Goal: Task Accomplishment & Management: Use online tool/utility

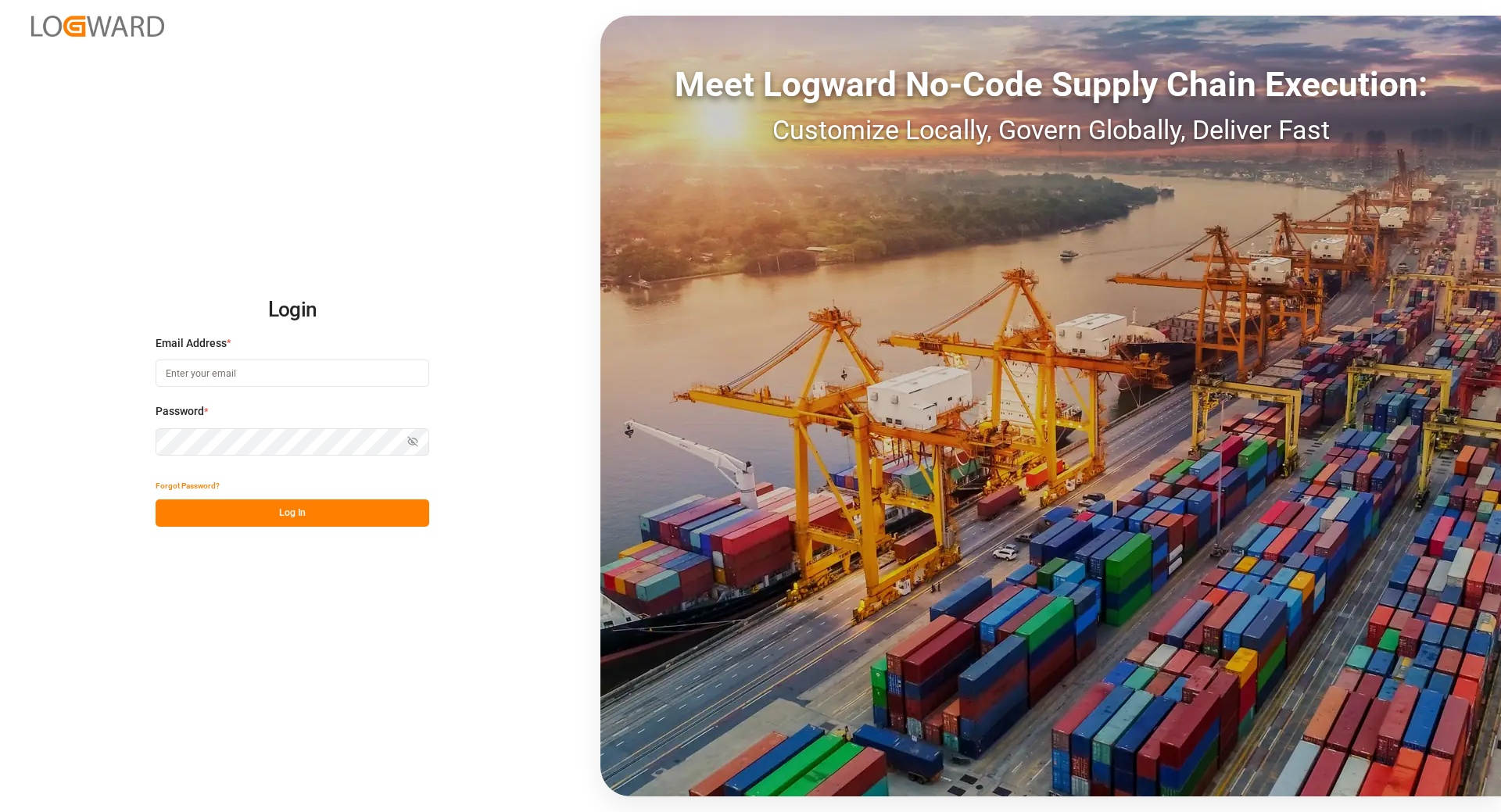
type input "tanja.schoepple@fms-logistics.com"
click at [242, 511] on button "Log In" at bounding box center [293, 513] width 274 height 28
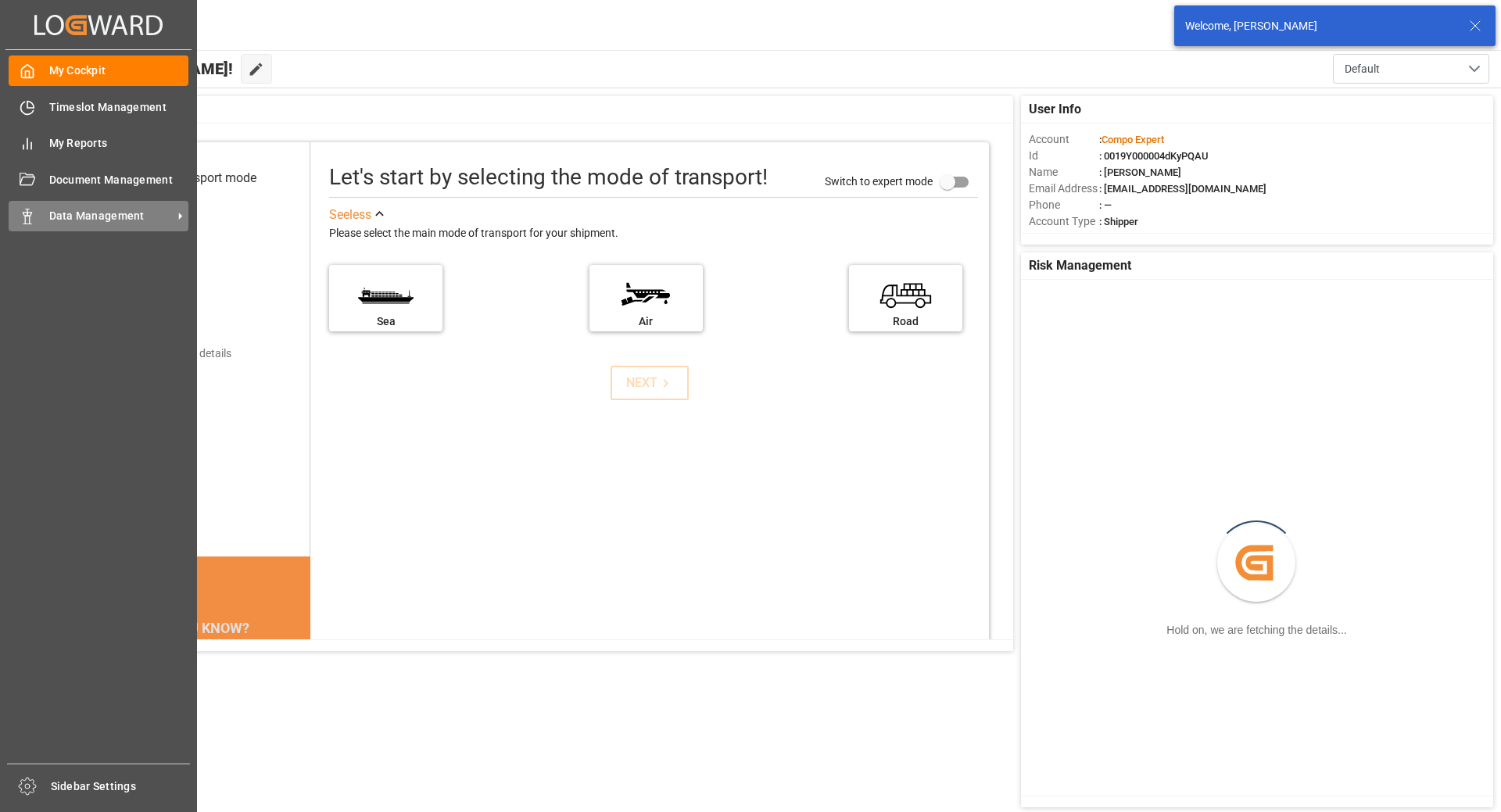
click at [100, 217] on span "Data Management" at bounding box center [111, 216] width 124 height 16
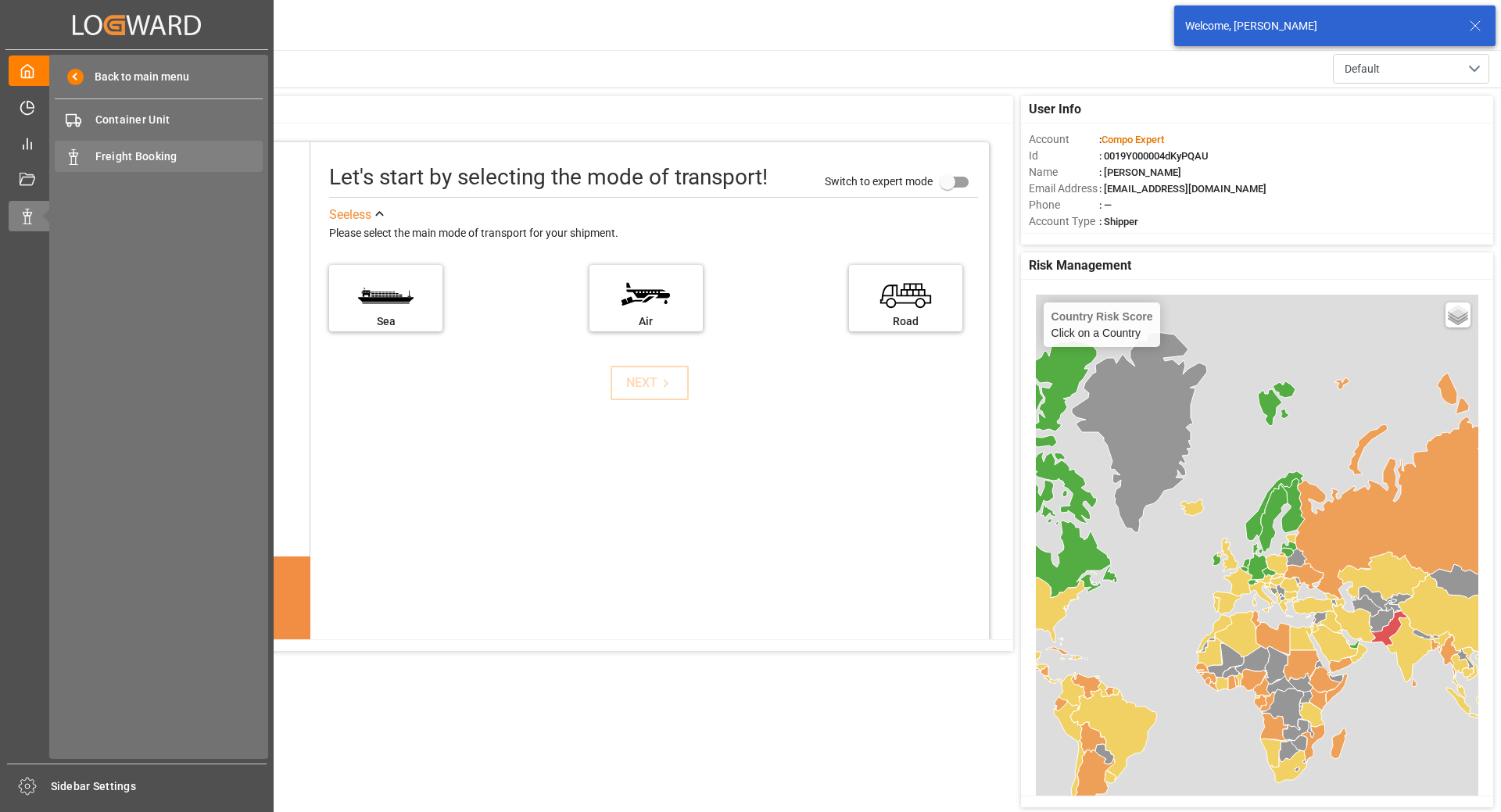
click at [135, 159] on span "Freight Booking" at bounding box center [179, 157] width 168 height 16
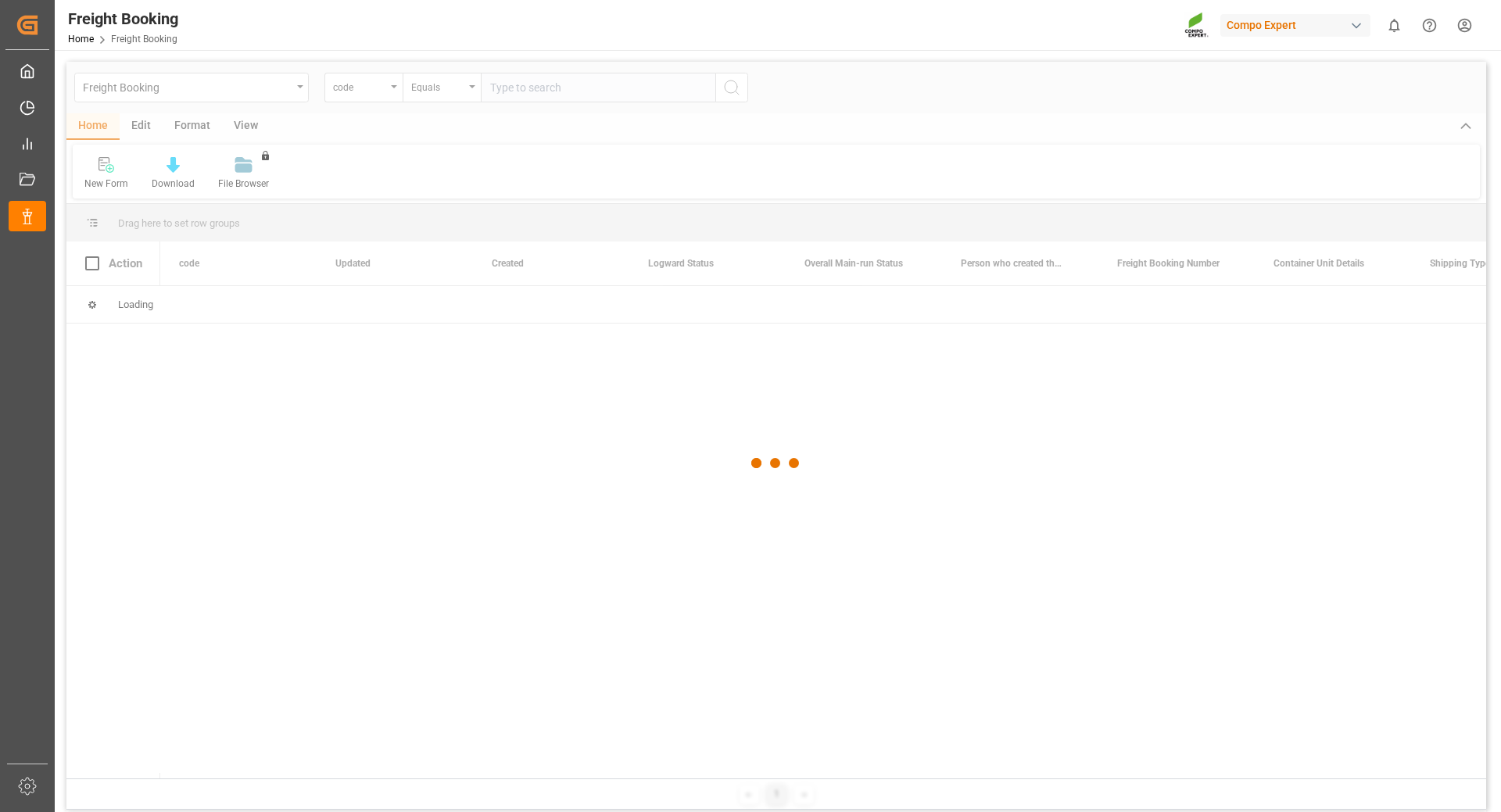
click at [391, 92] on div at bounding box center [776, 462] width 1420 height 802
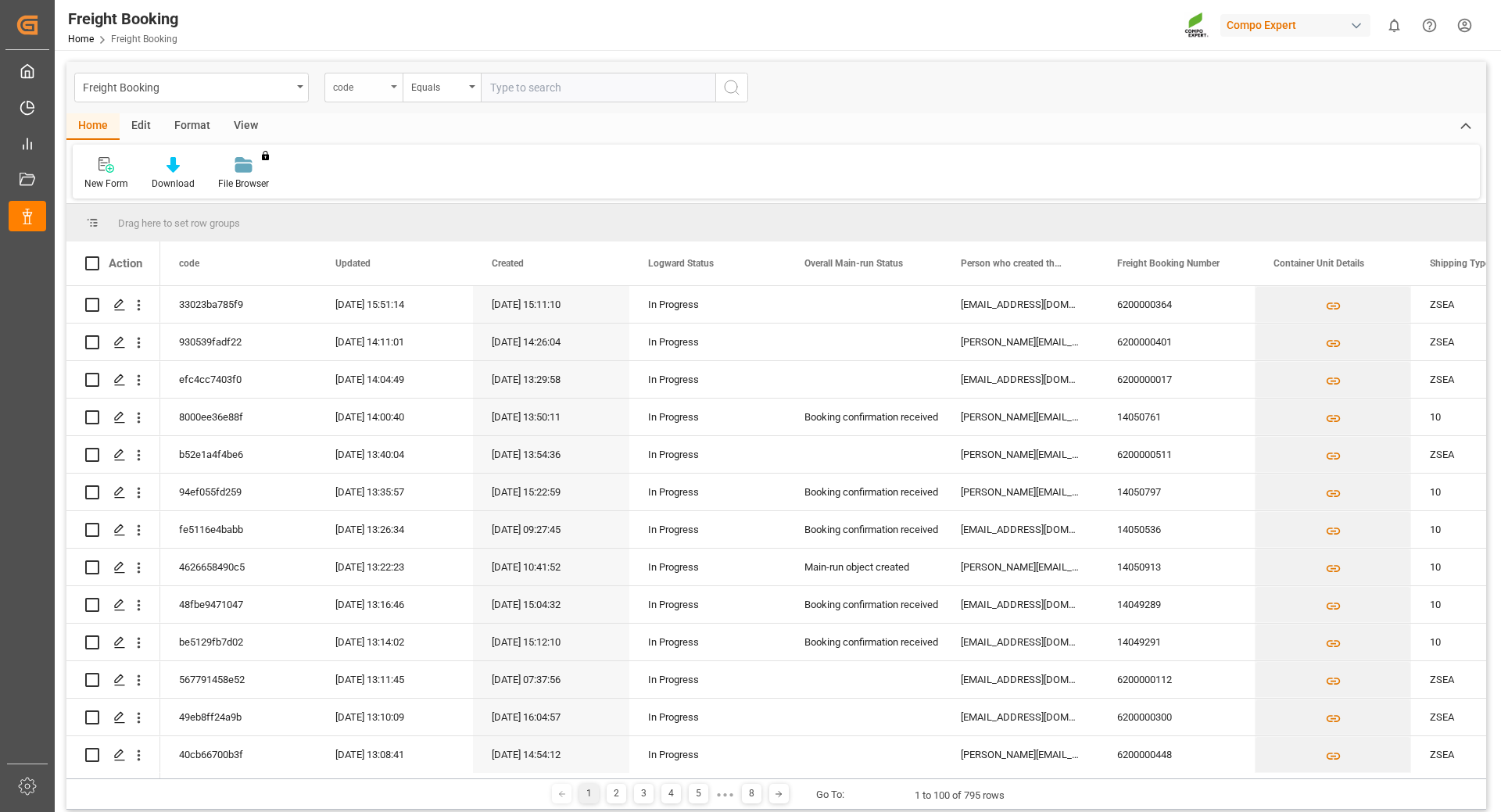
click at [390, 87] on div "code" at bounding box center [364, 87] width 78 height 29
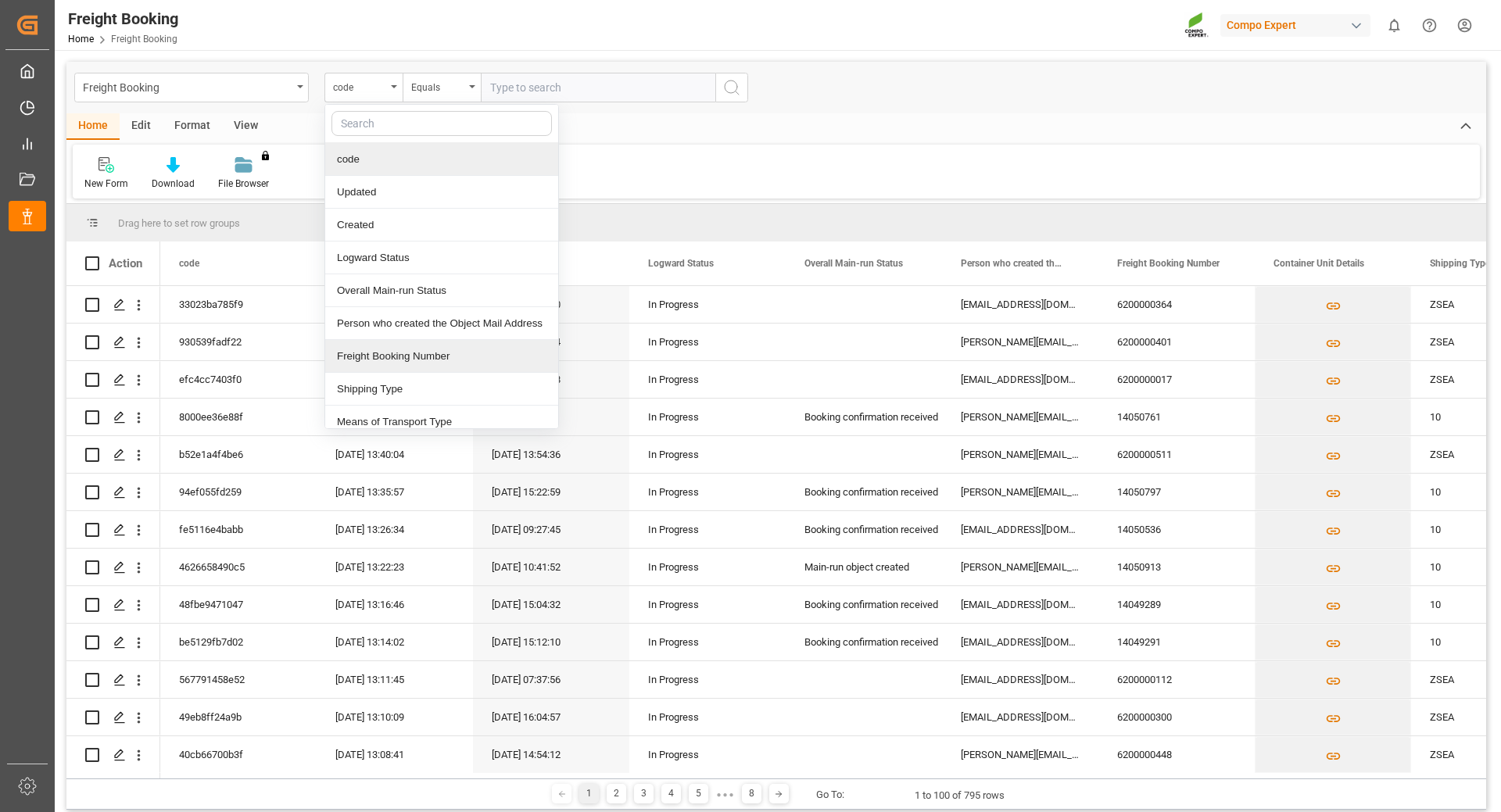
click at [387, 358] on div "Freight Booking Number" at bounding box center [441, 357] width 233 height 33
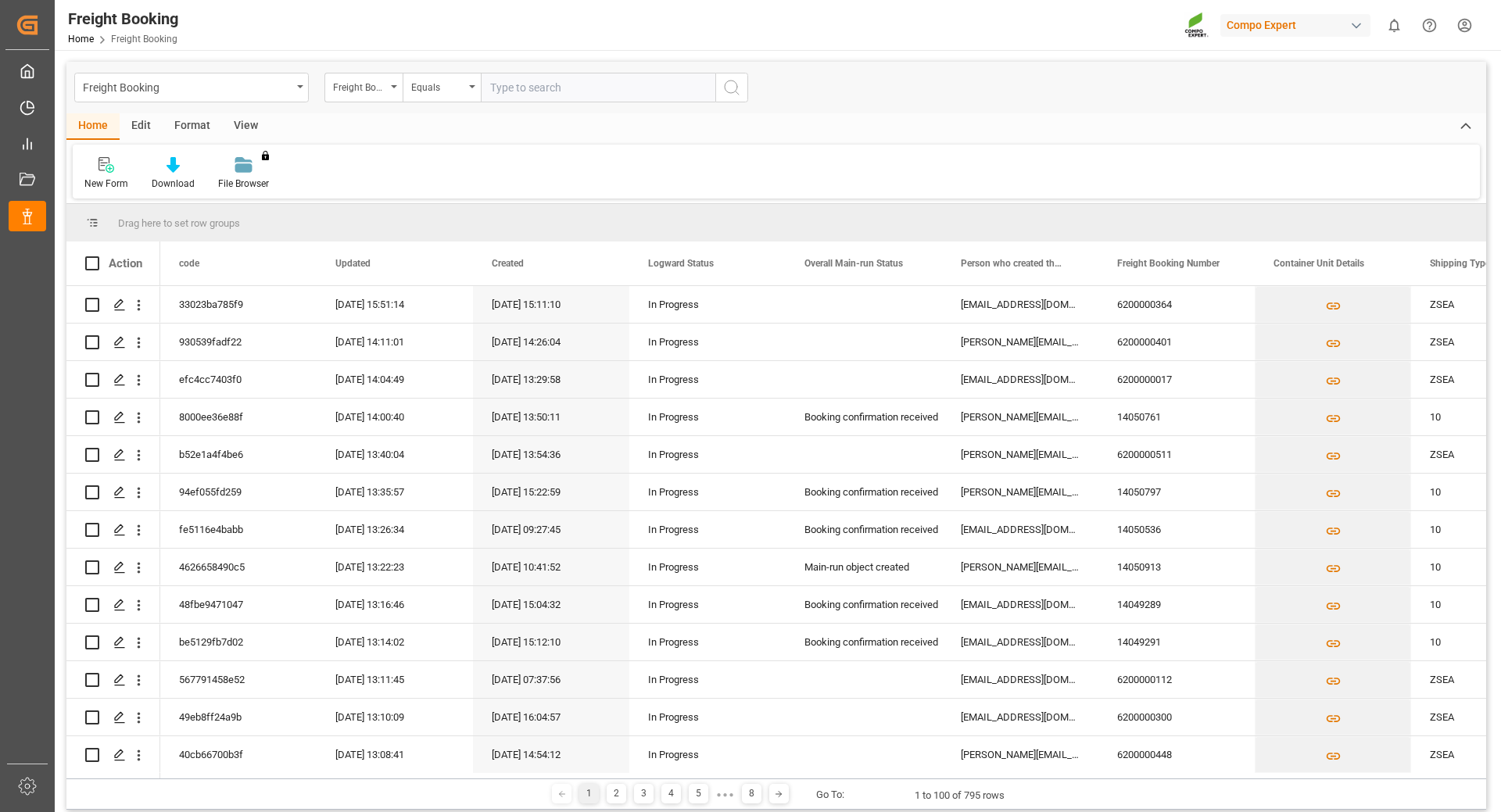
click at [532, 84] on input "text" at bounding box center [597, 87] width 235 height 29
type input "6200000524"
click at [729, 93] on circle "search button" at bounding box center [731, 87] width 12 height 12
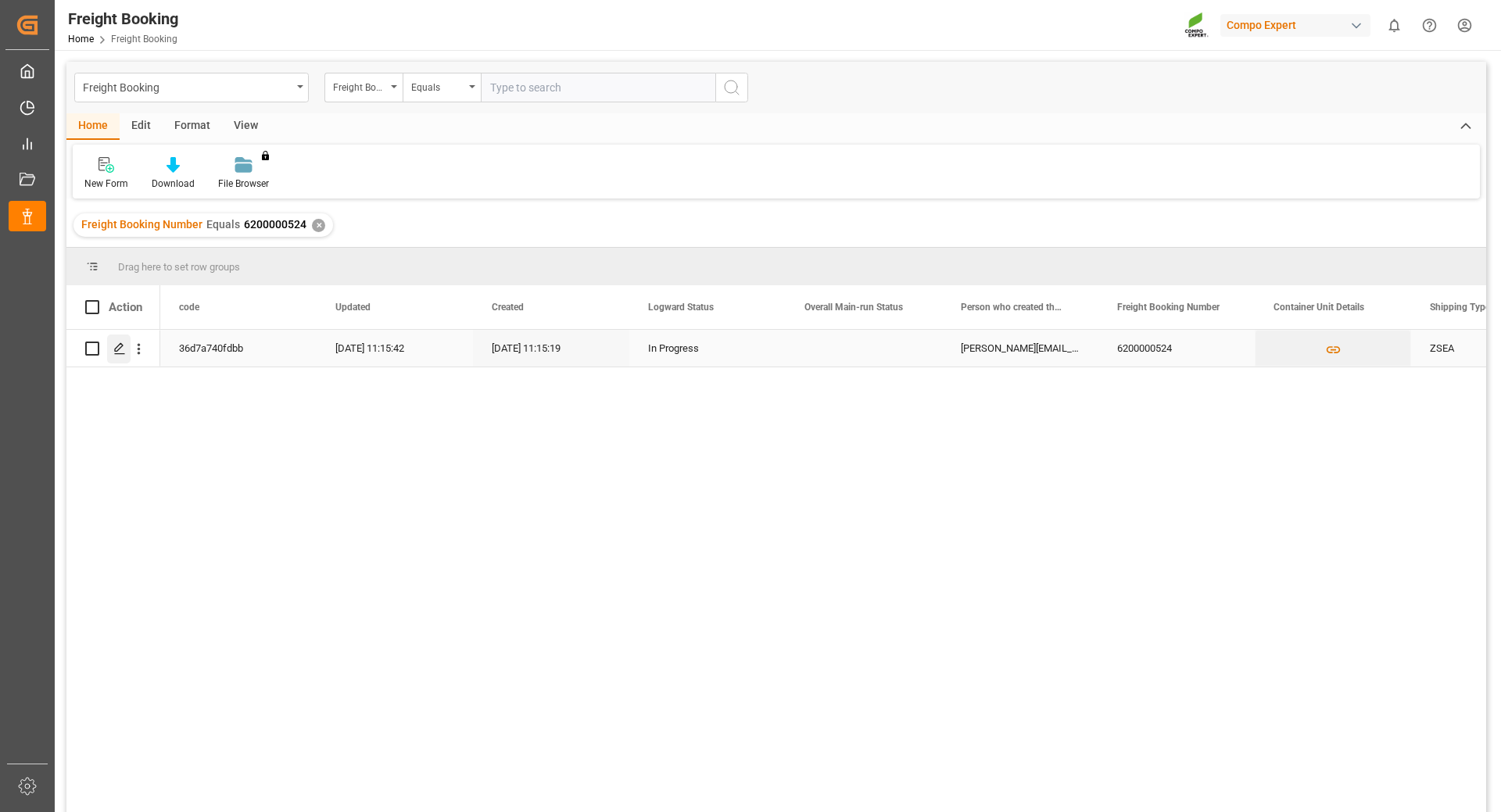
click at [115, 350] on polygon "Press SPACE to select this row." at bounding box center [119, 347] width 8 height 8
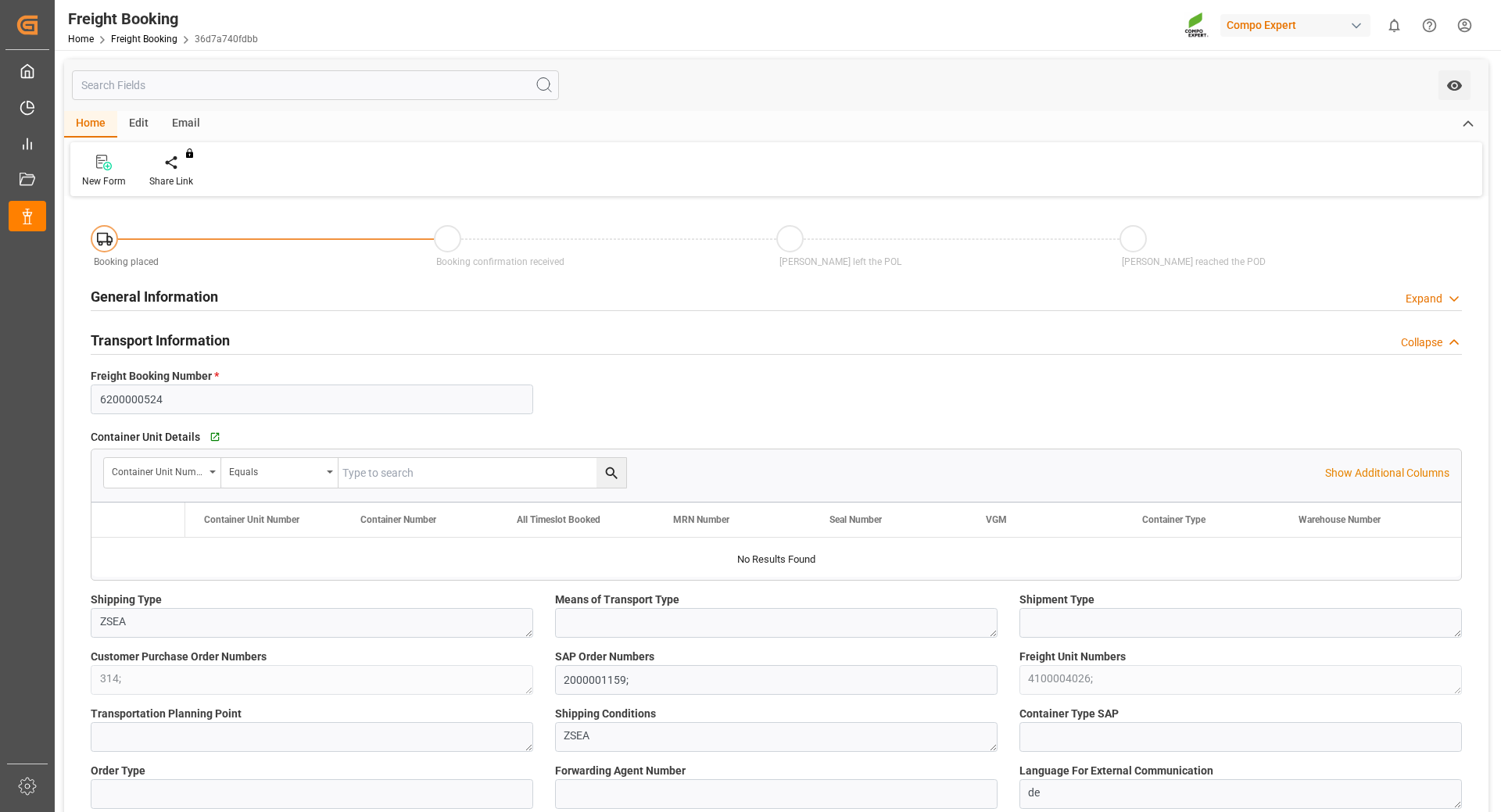
type input "COCTG"
type input "0"
type input "22824"
type input "16.09.2025 01:00"
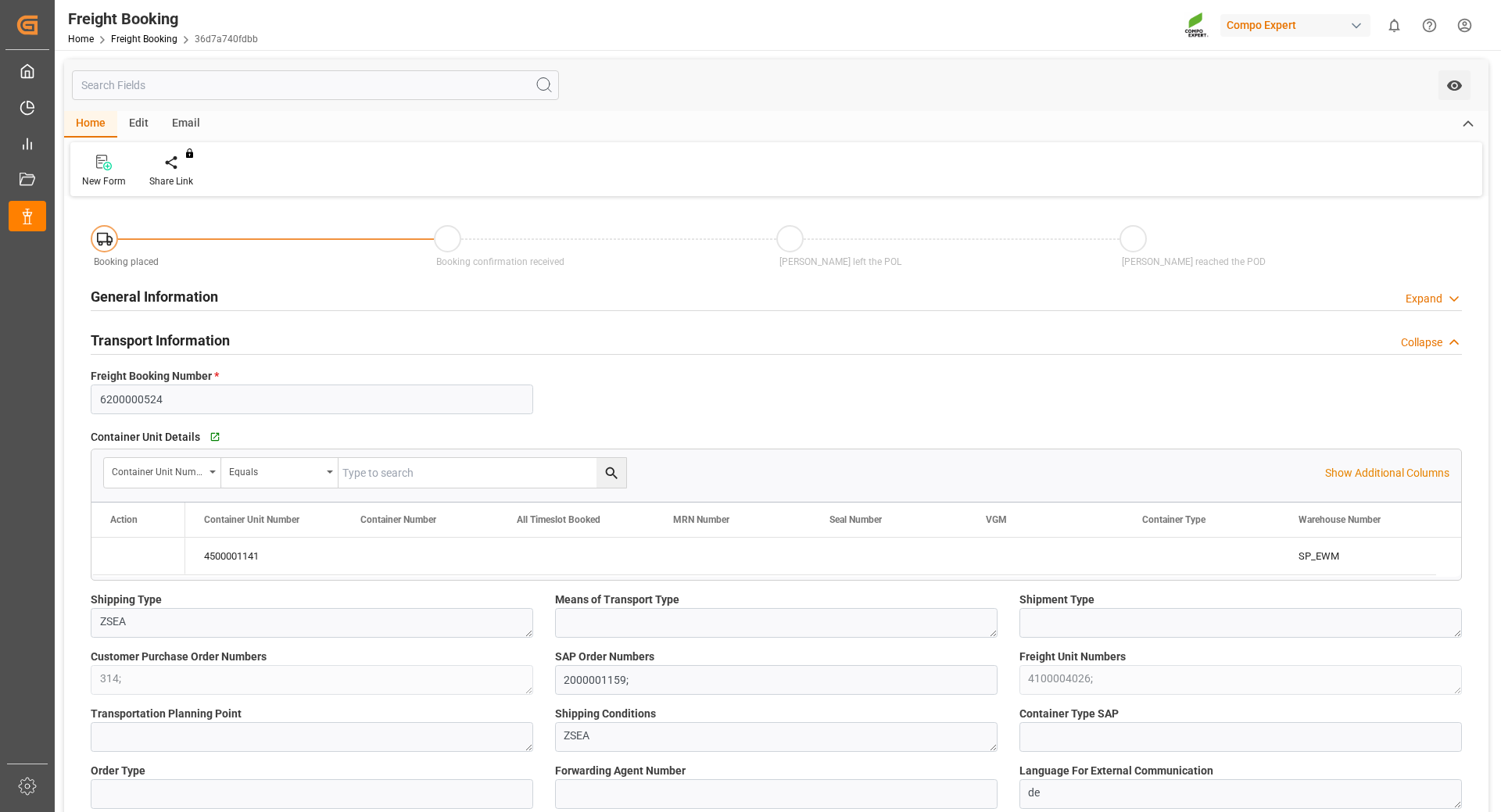
type input "22.08.2025 11:15"
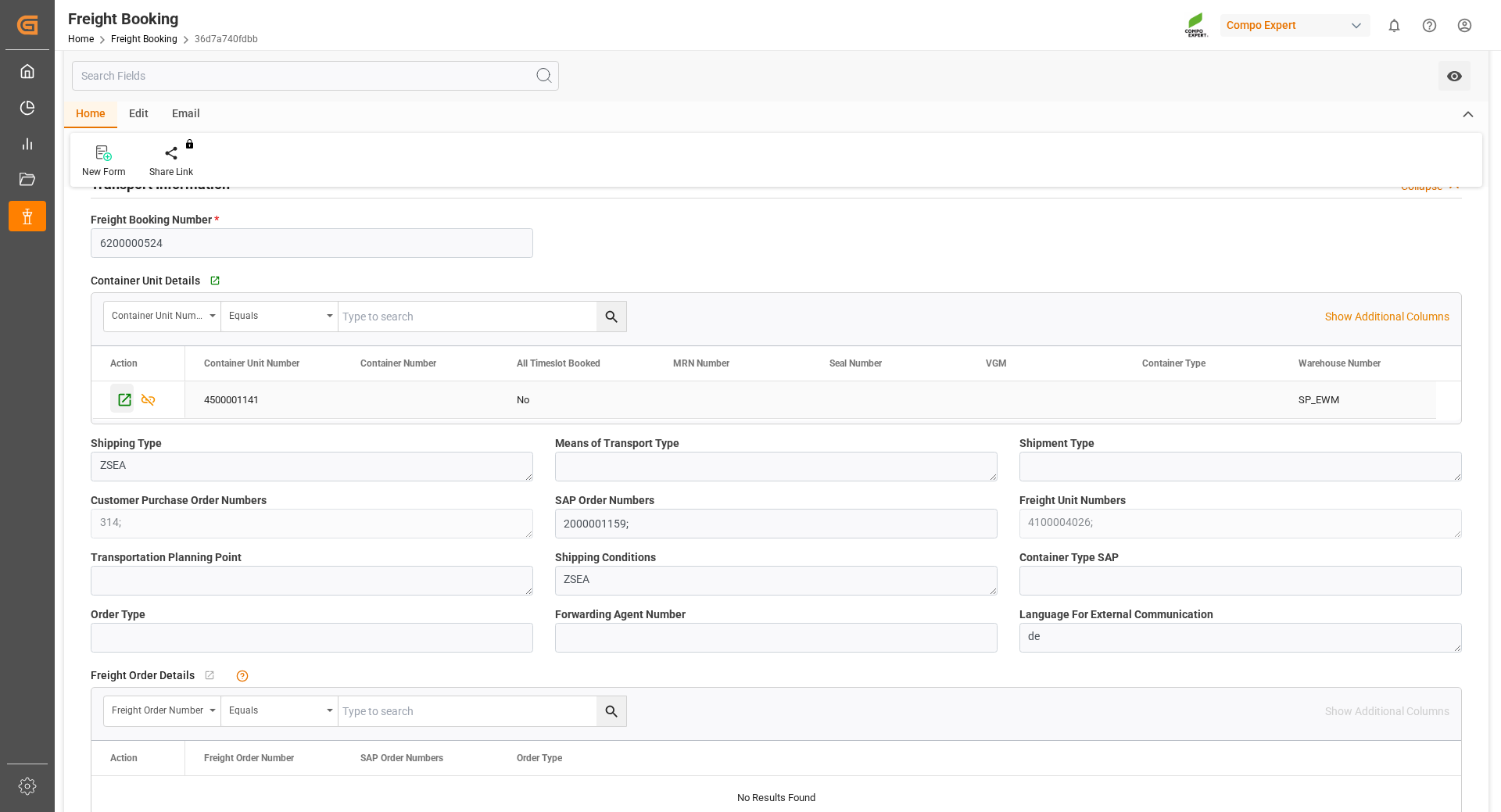
click at [114, 399] on div "Press SPACE to select this row." at bounding box center [121, 397] width 23 height 29
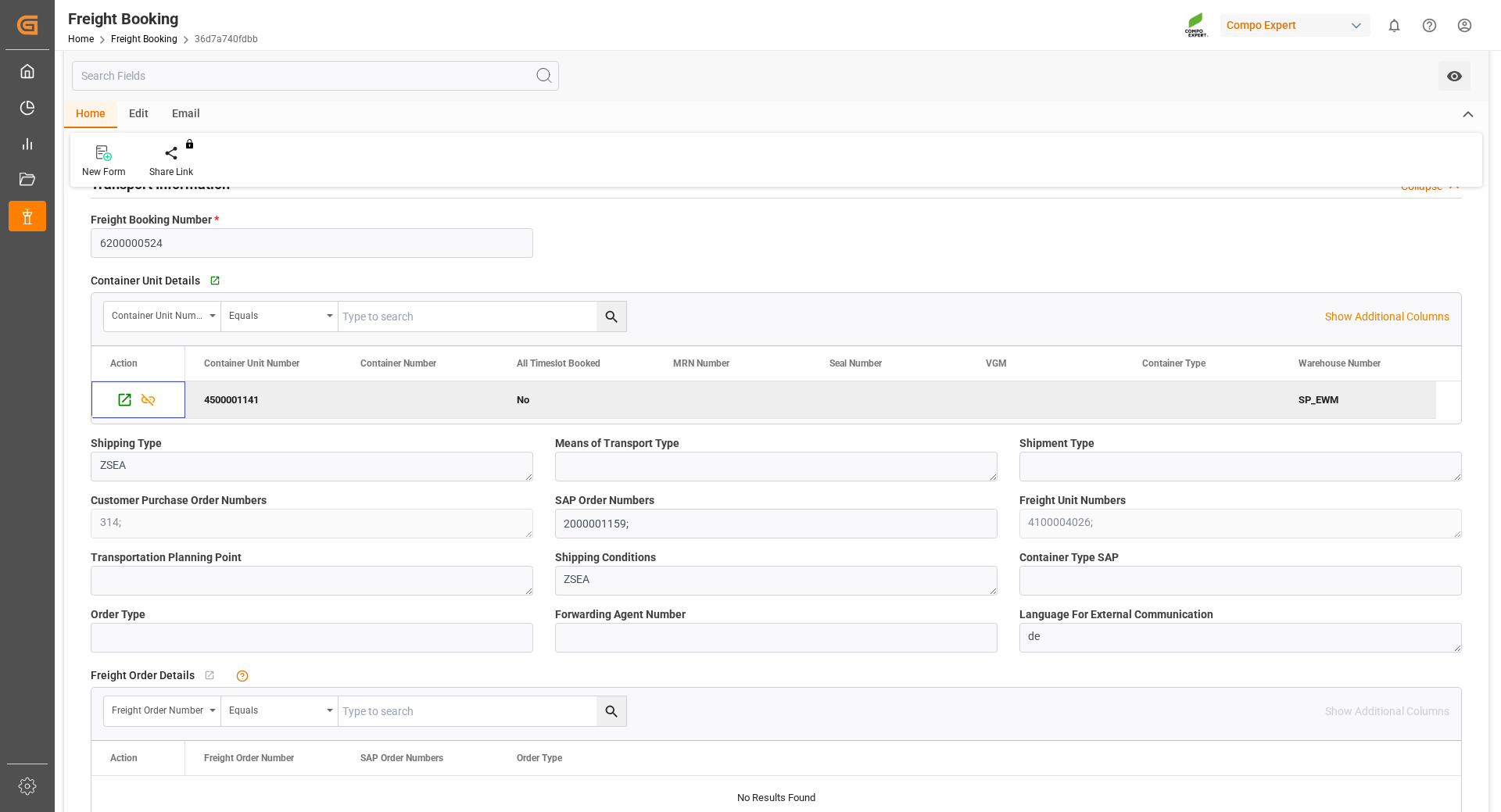
scroll to position [0, 0]
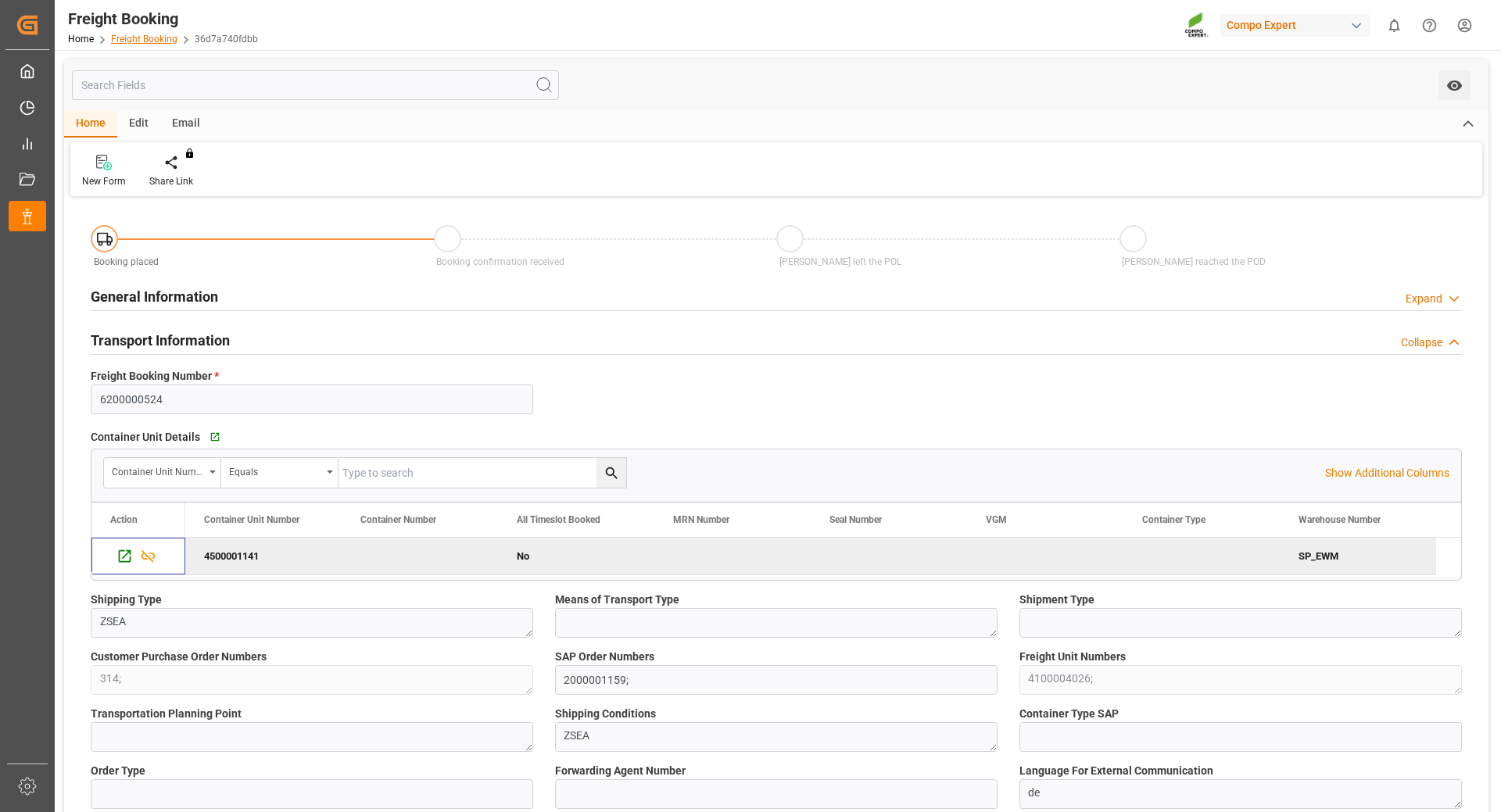
click at [147, 38] on link "Freight Booking" at bounding box center [144, 39] width 67 height 11
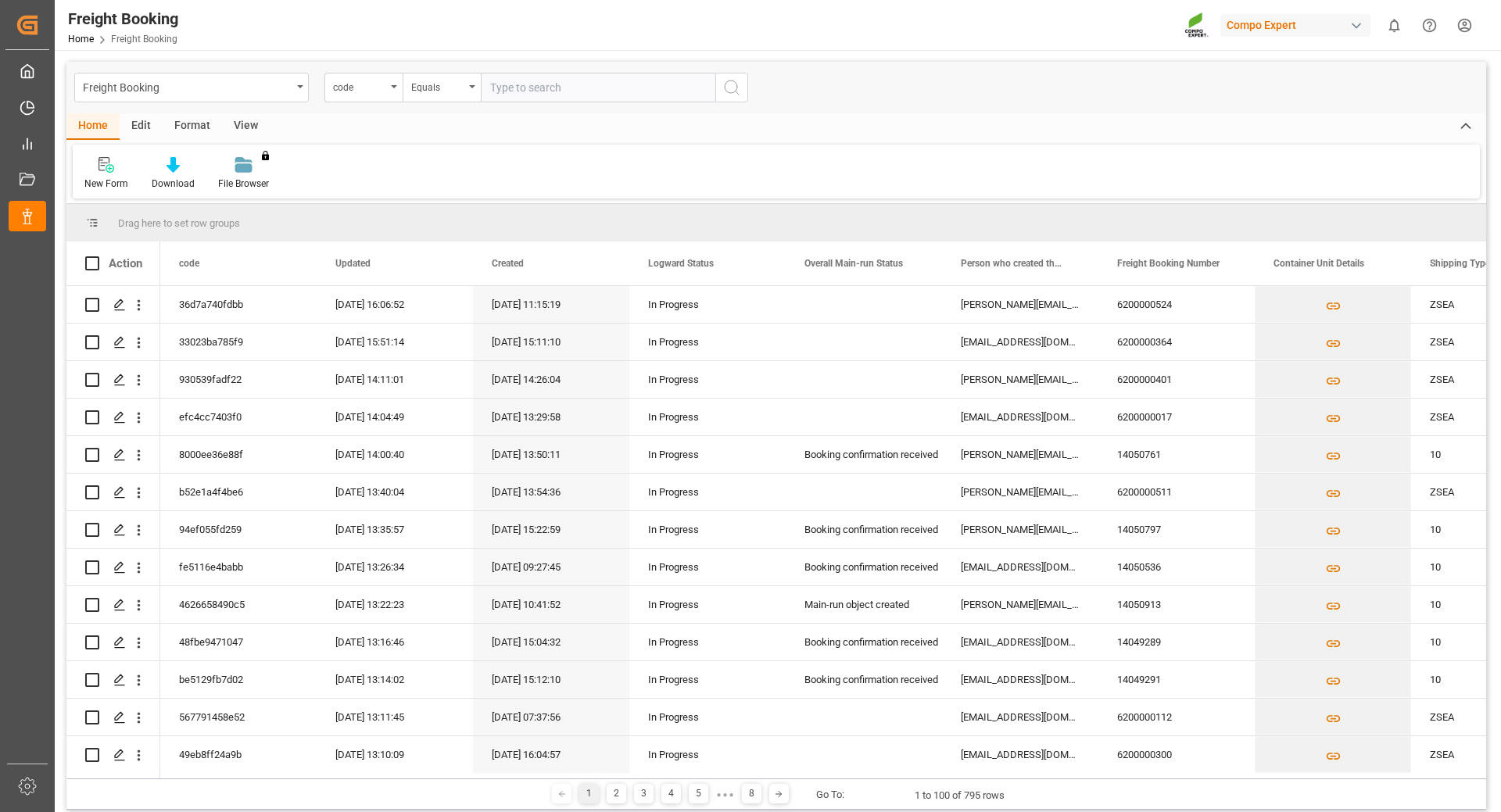
click at [539, 87] on input "text" at bounding box center [597, 87] width 235 height 29
click at [396, 86] on div "code" at bounding box center [364, 87] width 78 height 29
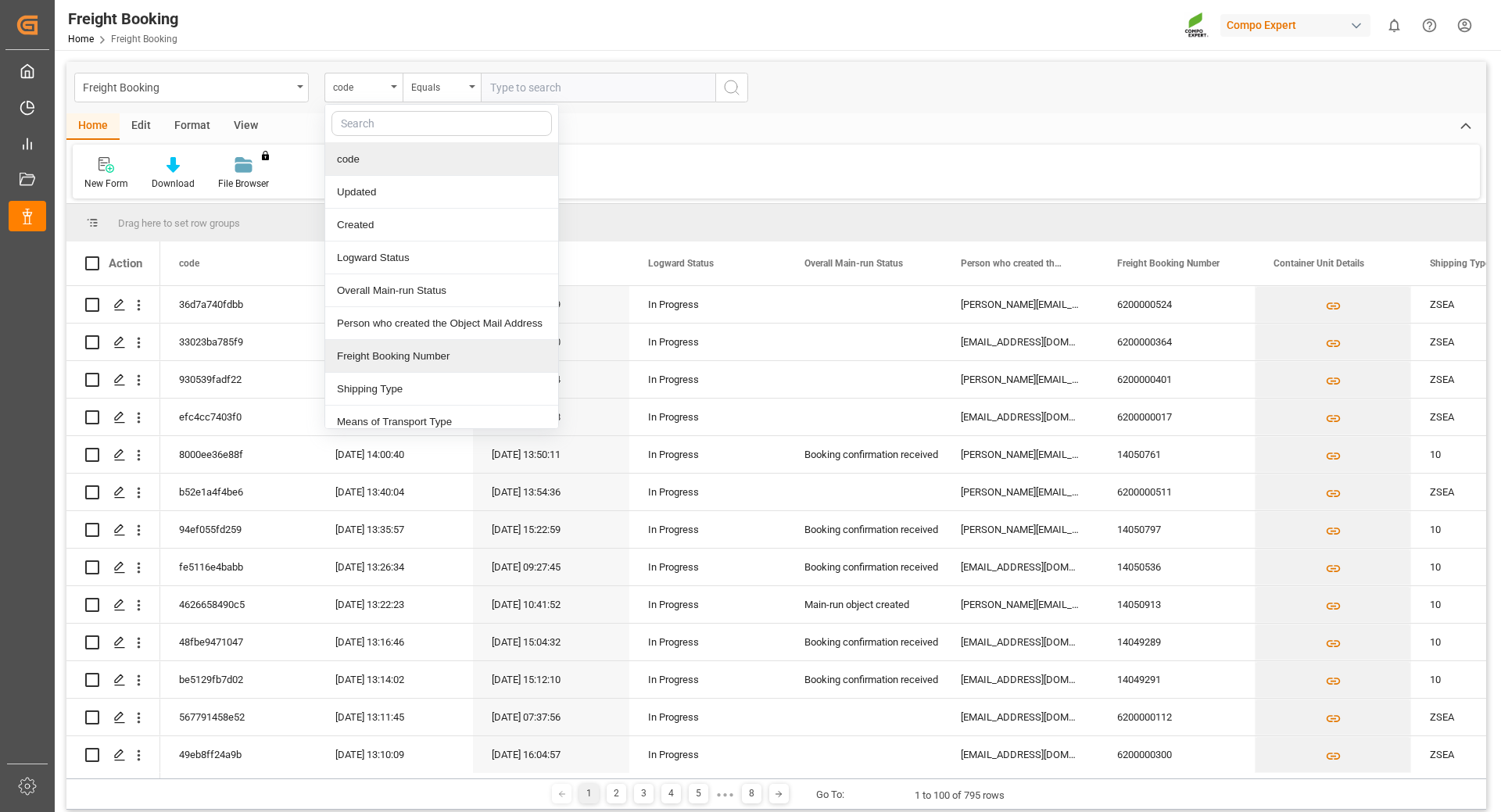
click at [387, 351] on div "Freight Booking Number" at bounding box center [441, 357] width 233 height 33
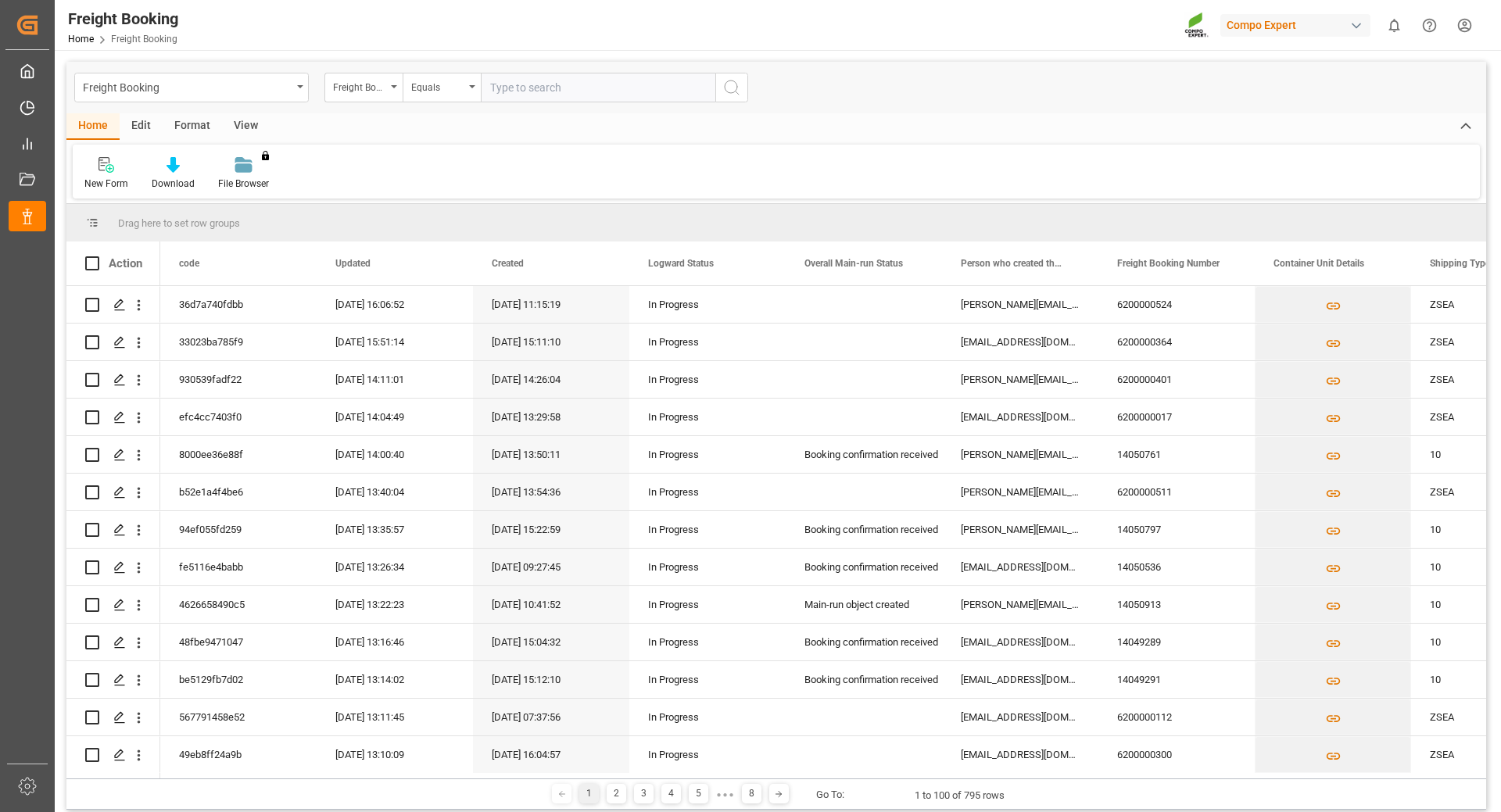
click at [504, 81] on input "text" at bounding box center [597, 87] width 235 height 29
type input "6200000536"
click at [735, 88] on icon "search button" at bounding box center [731, 87] width 19 height 19
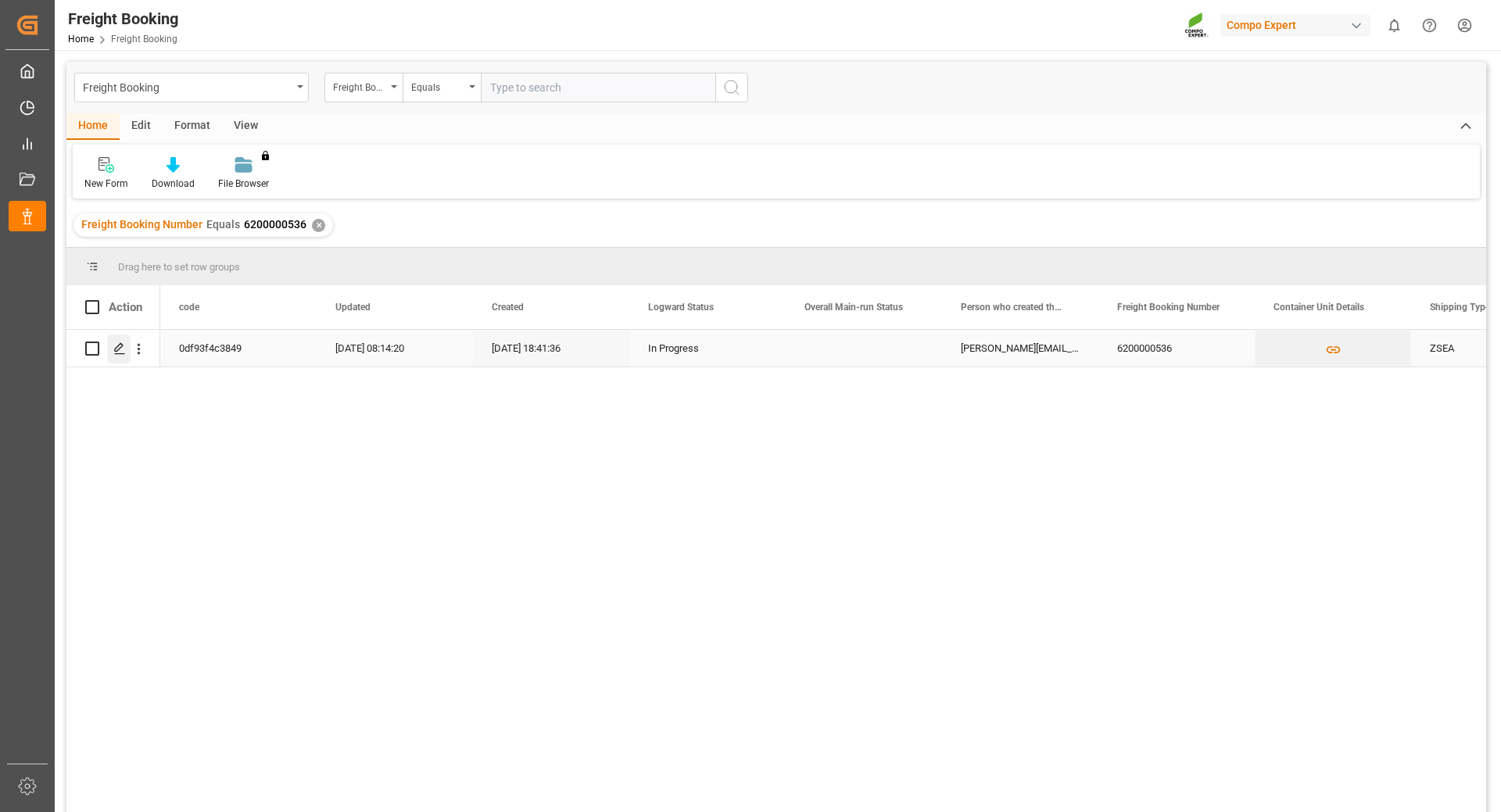
click at [118, 351] on polygon "Press SPACE to select this row." at bounding box center [119, 347] width 8 height 8
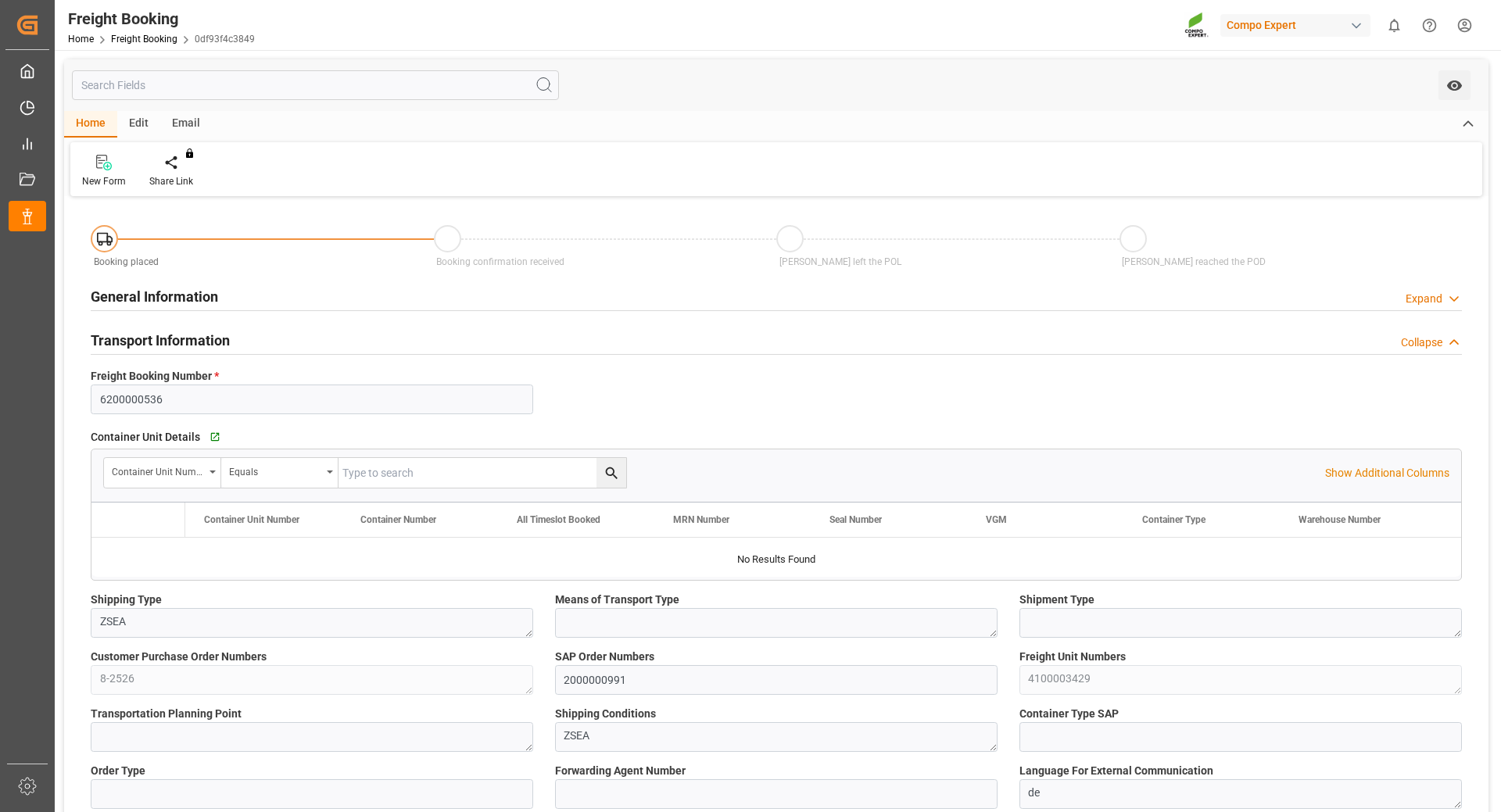
type input "UYMVD"
type input "0"
type input "12650"
type input "01.09.2025 01:00"
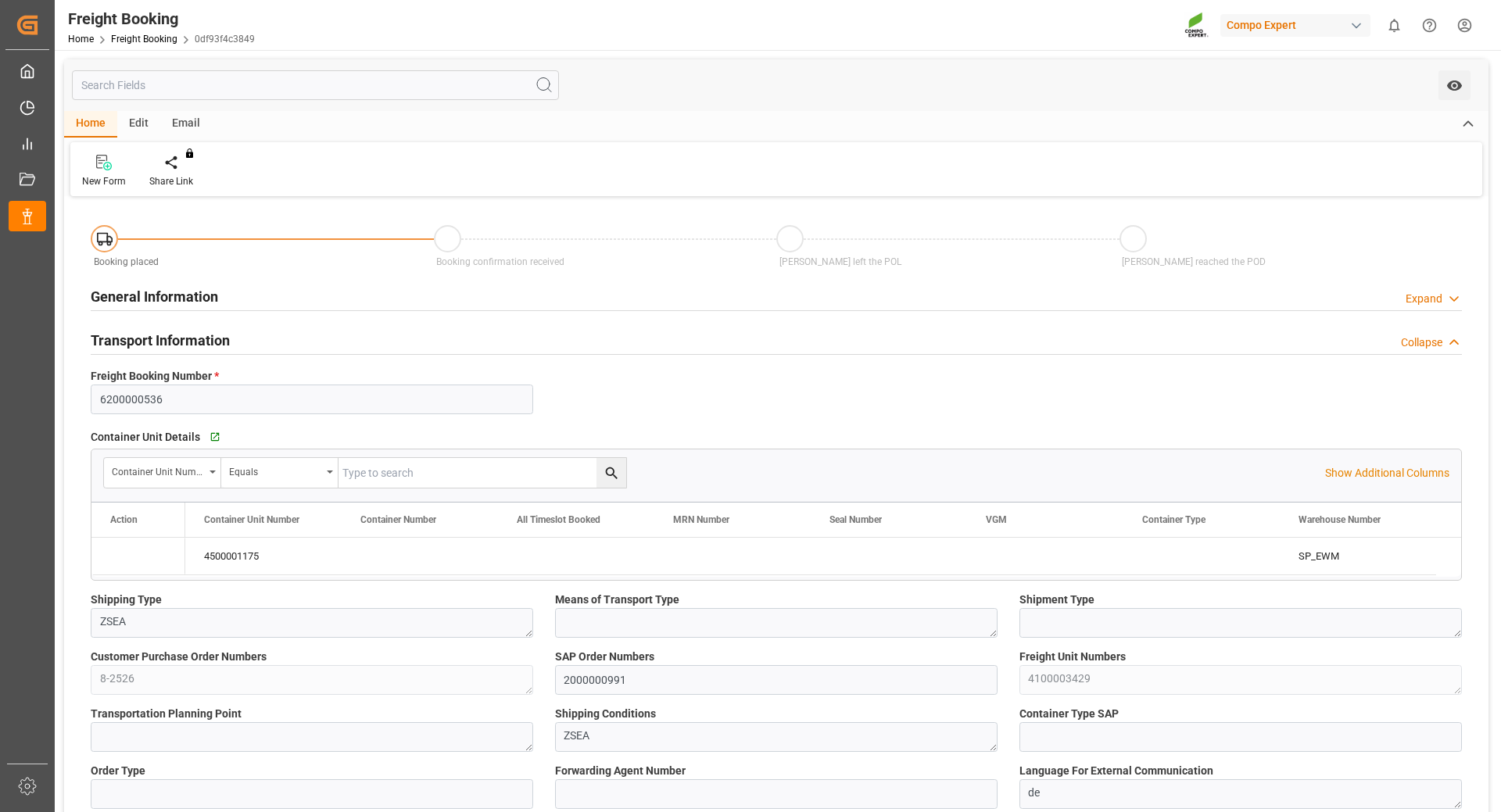
type input "25.08.2025 18:41"
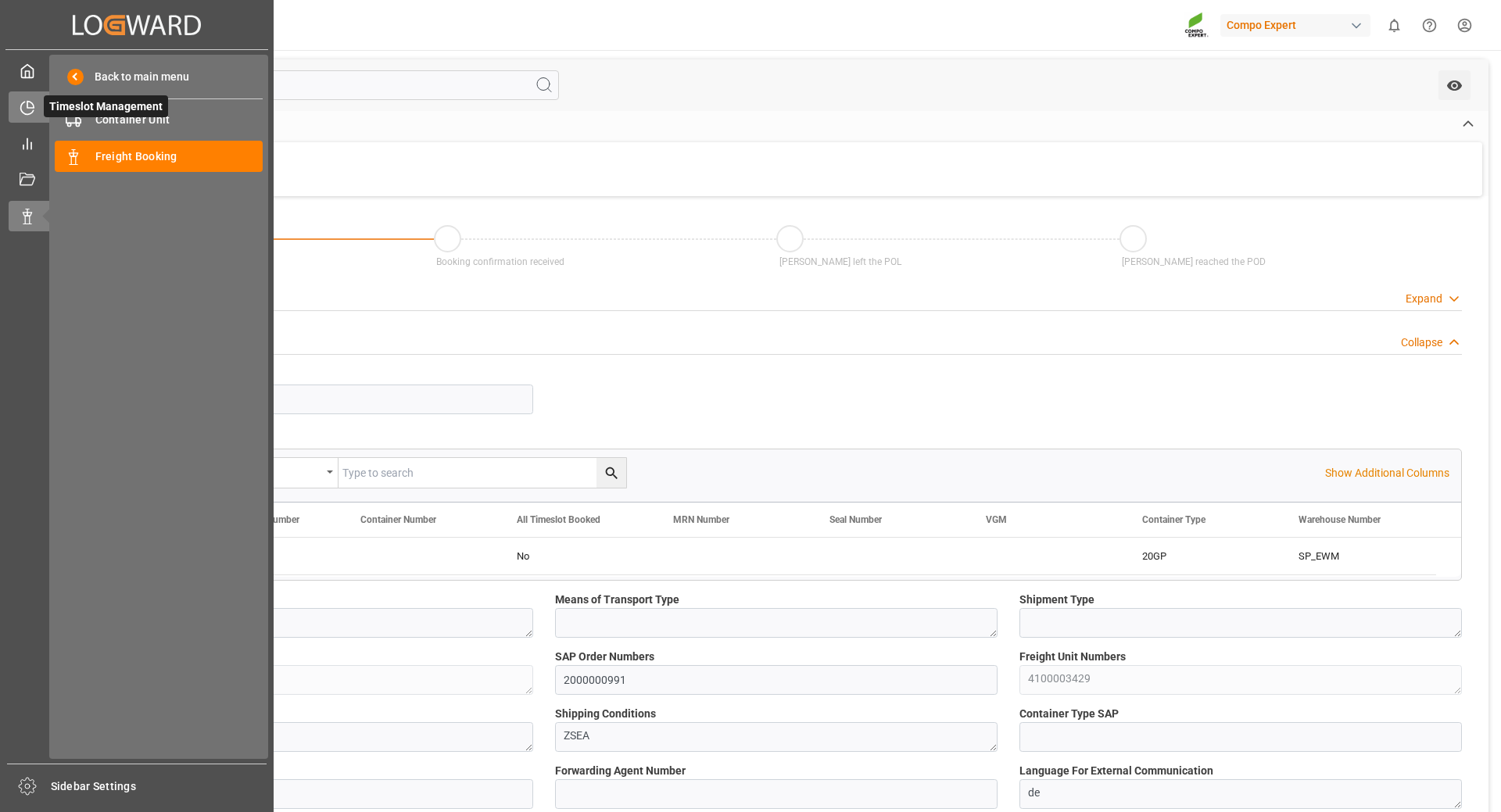
click at [20, 109] on icon at bounding box center [28, 108] width 16 height 16
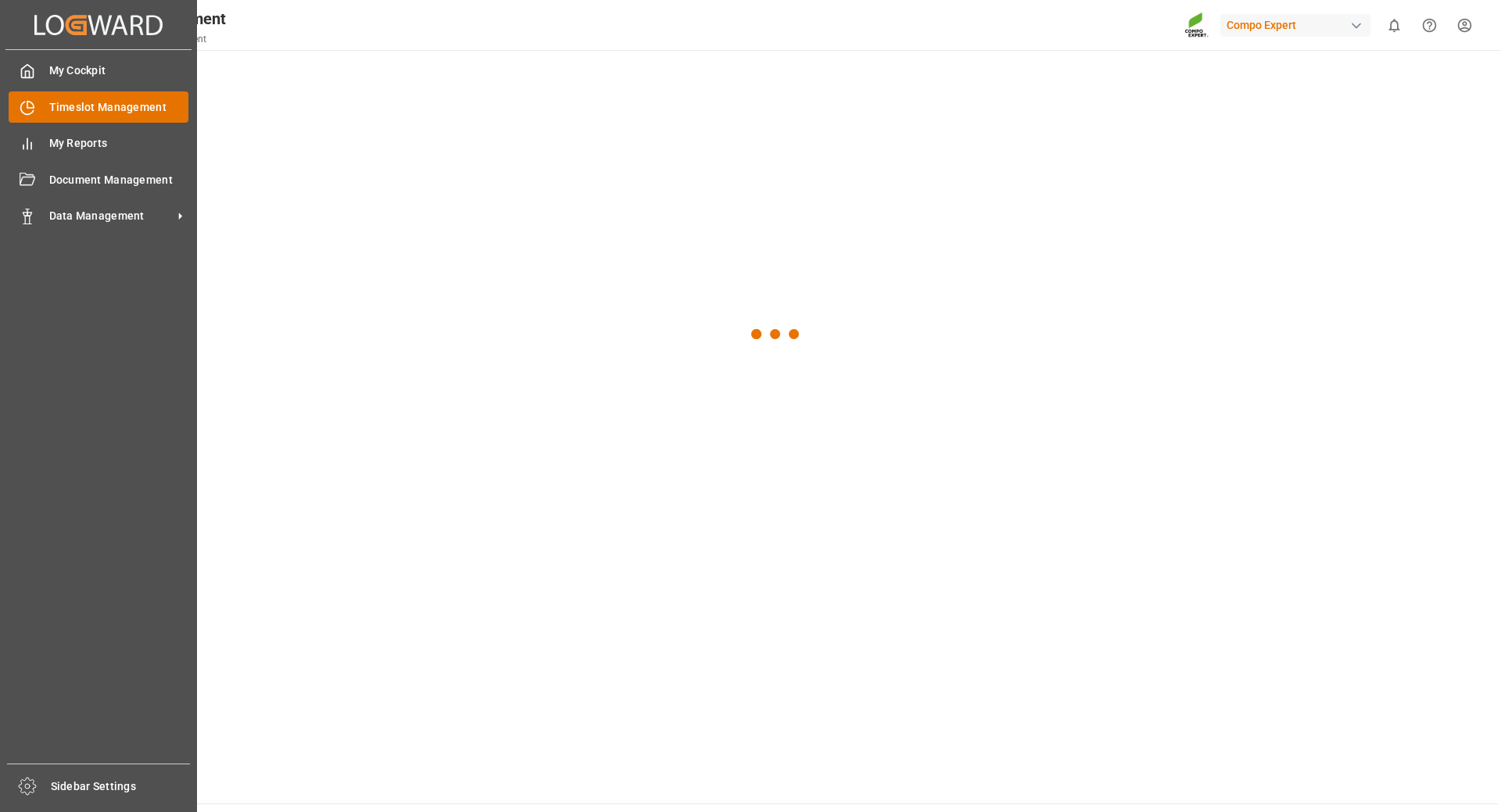
click at [120, 101] on span "Timeslot Management" at bounding box center [119, 107] width 140 height 16
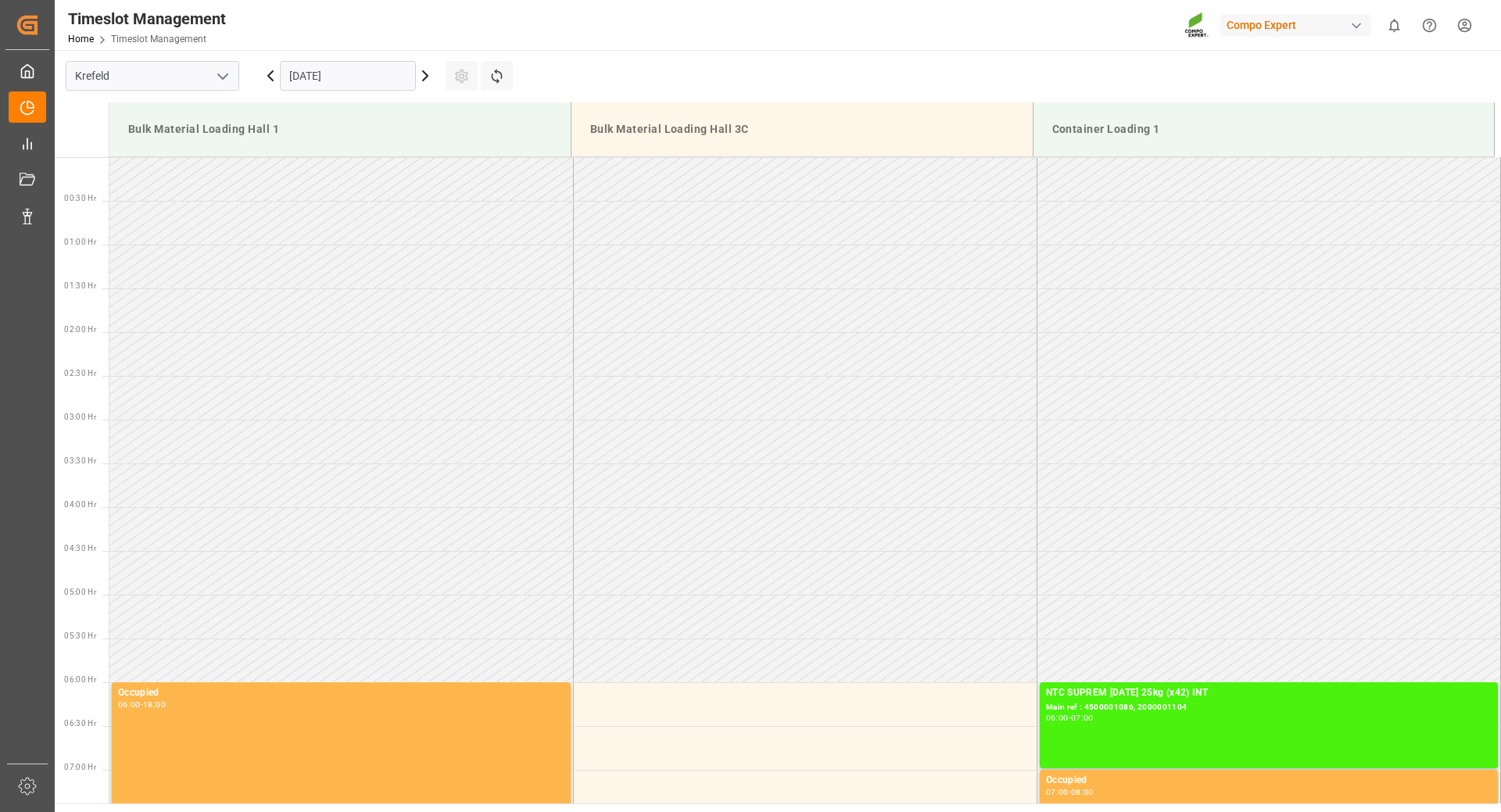
scroll to position [1303, 0]
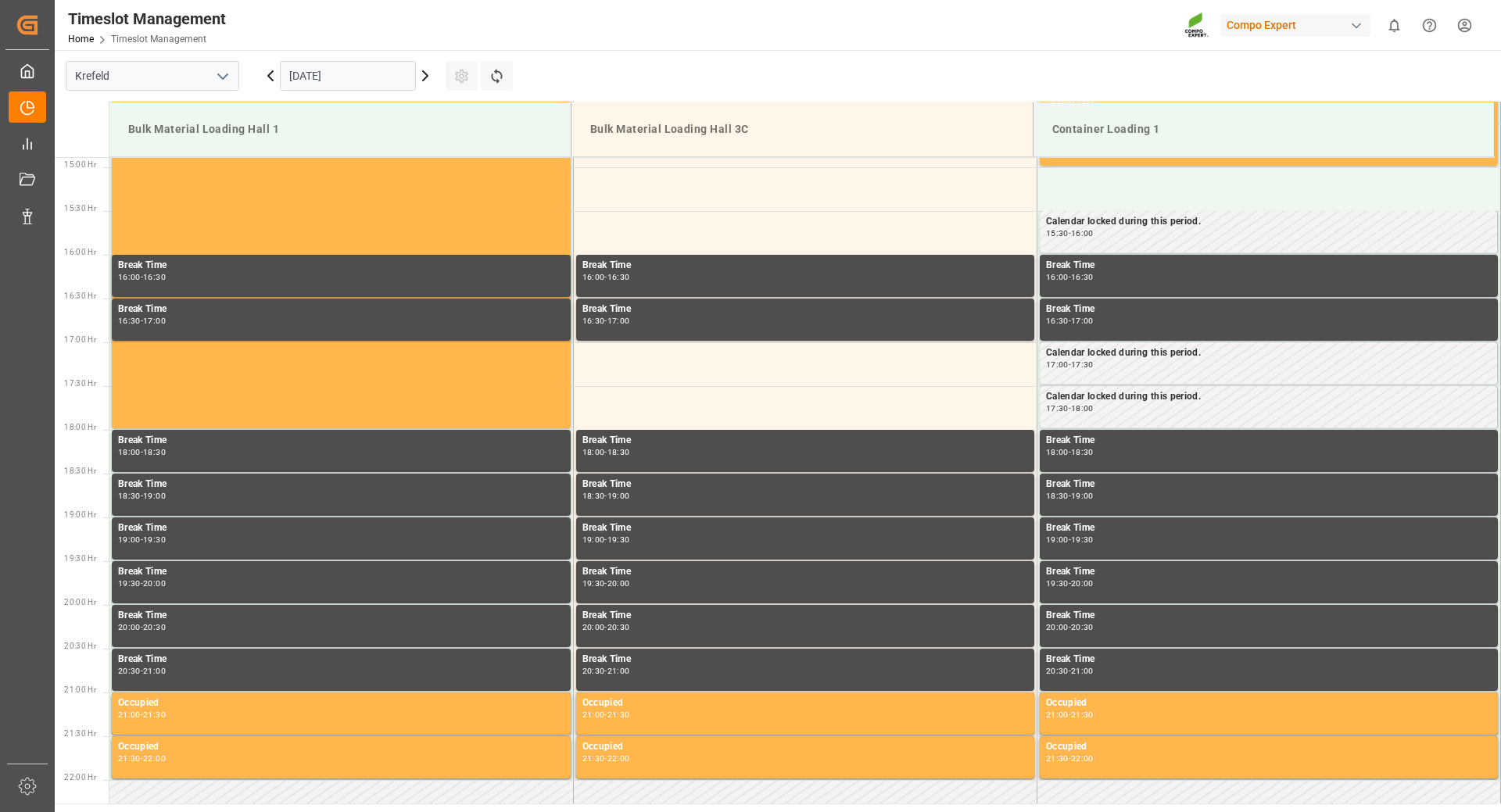
click at [363, 72] on input "12.09.2025" at bounding box center [347, 75] width 136 height 29
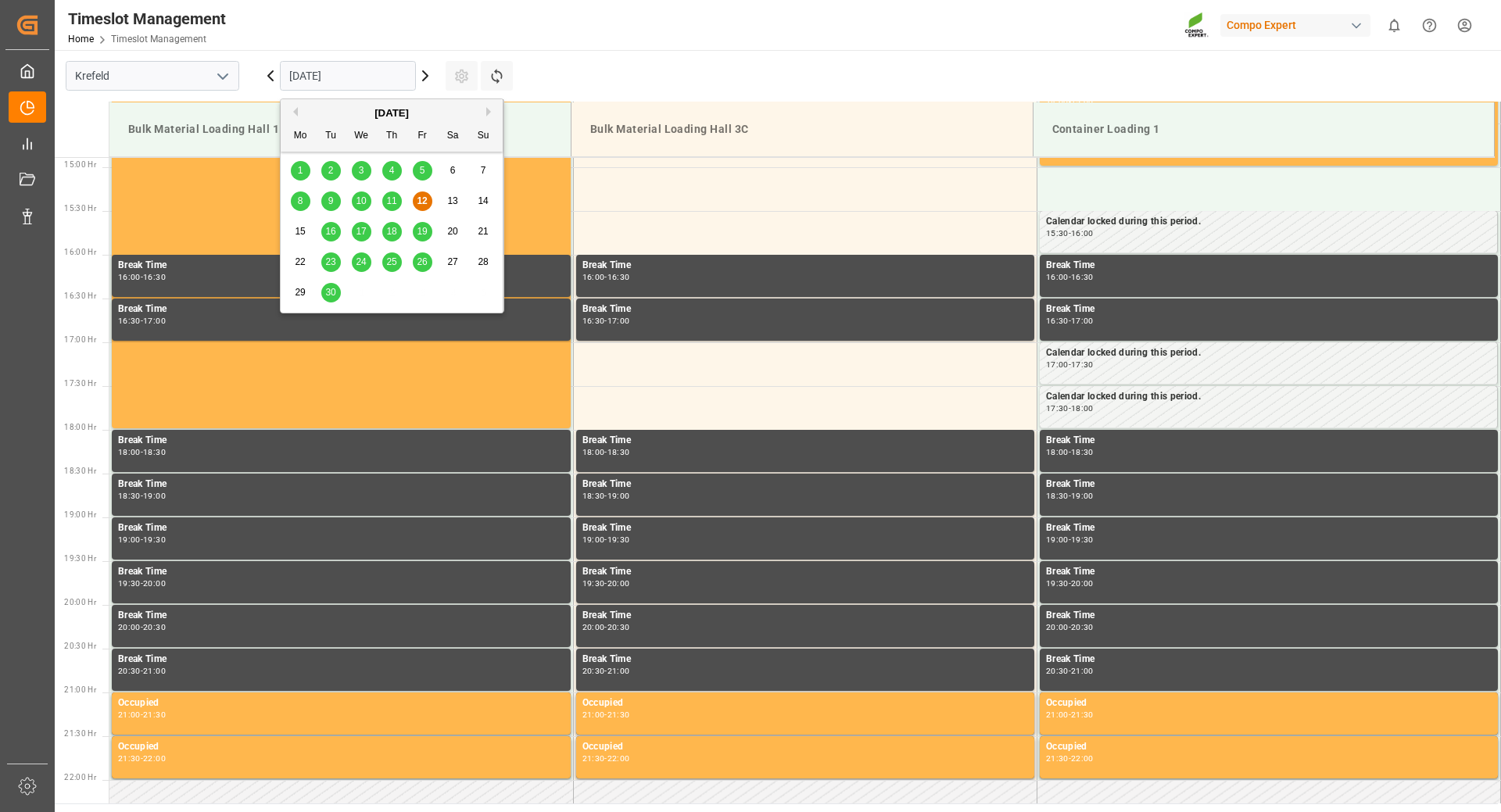
click at [352, 261] on div "24" at bounding box center [361, 263] width 20 height 19
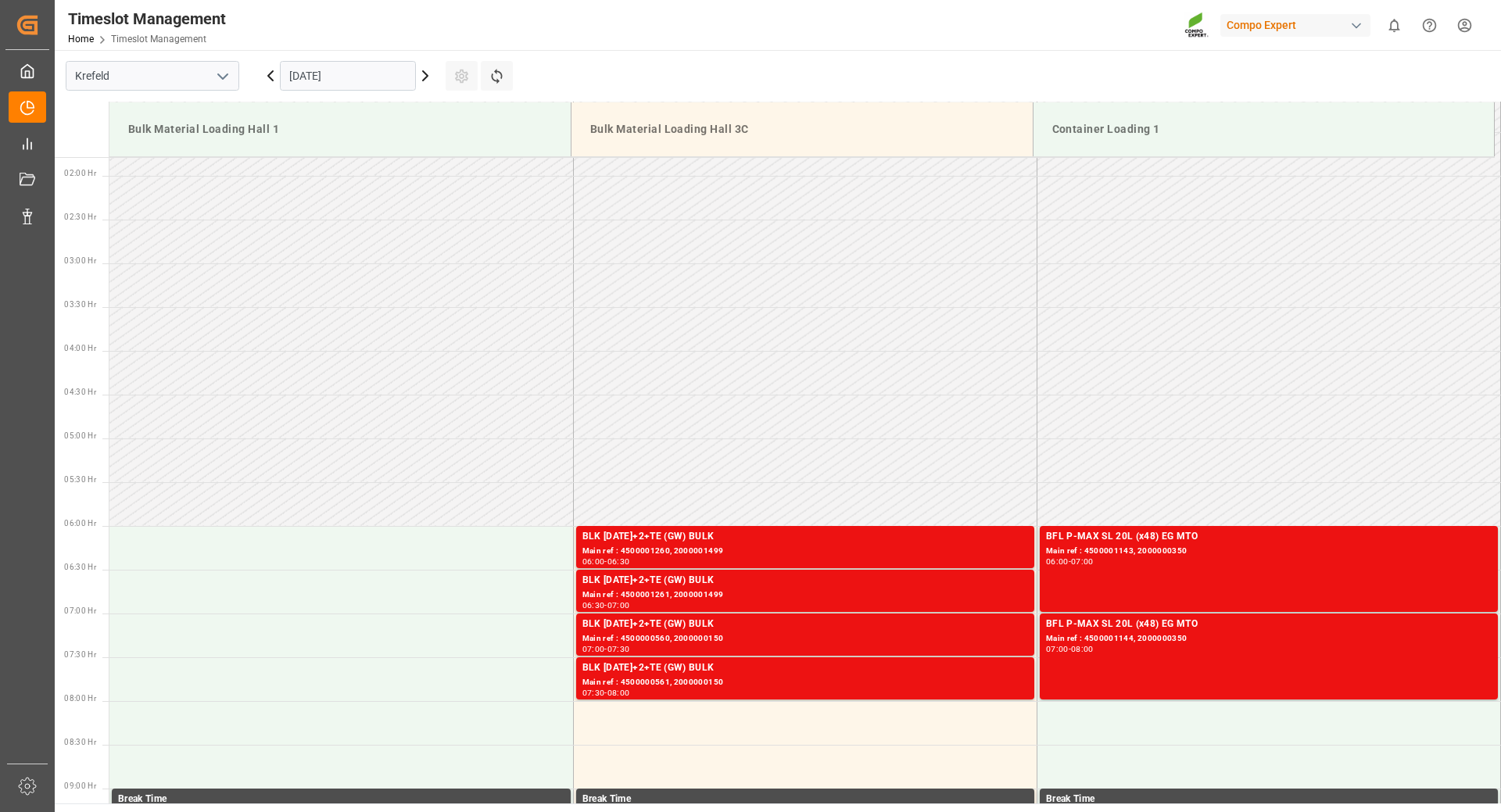
scroll to position [0, 0]
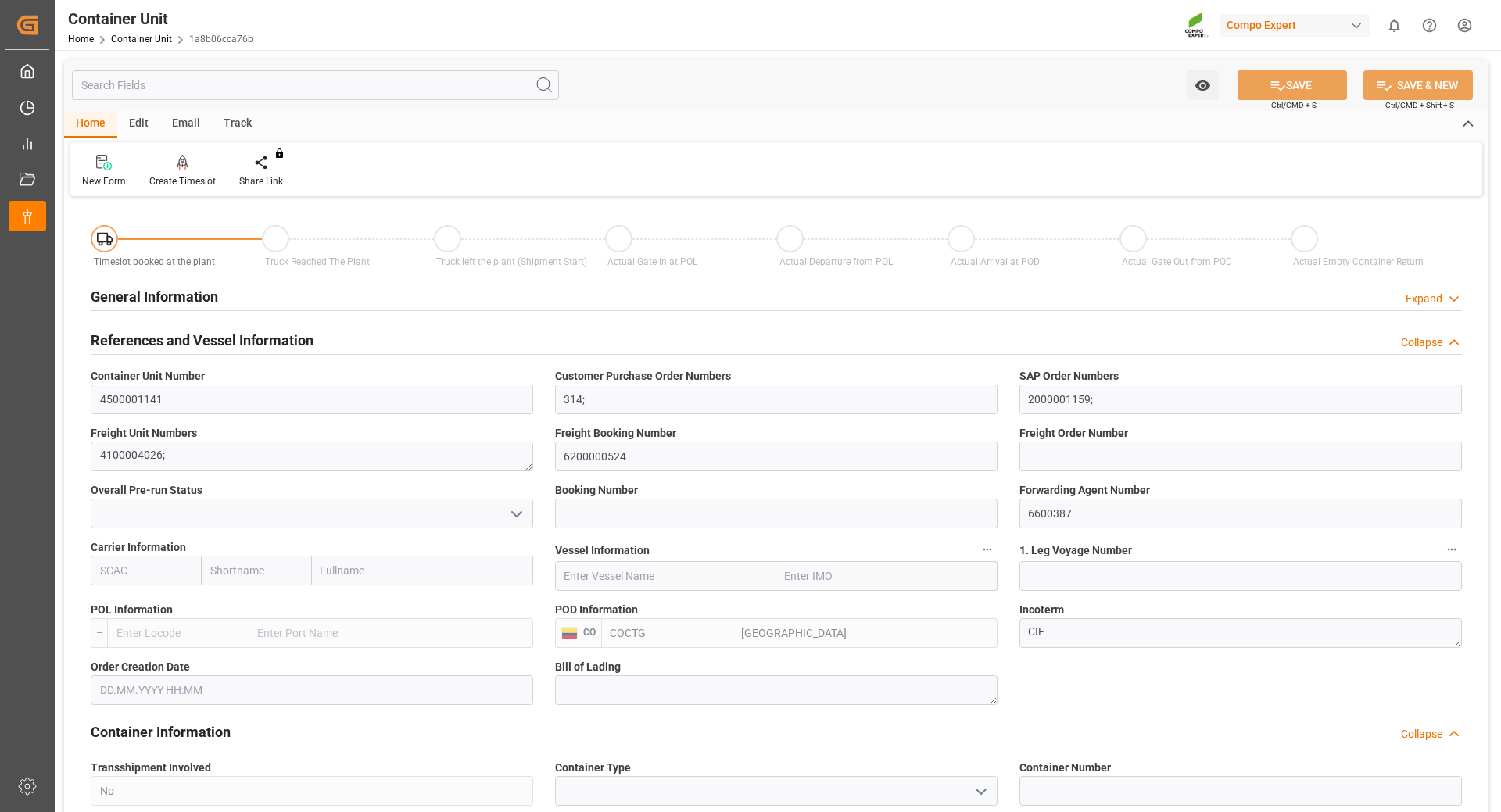
type input "COCTG"
type input "0"
type input "22824"
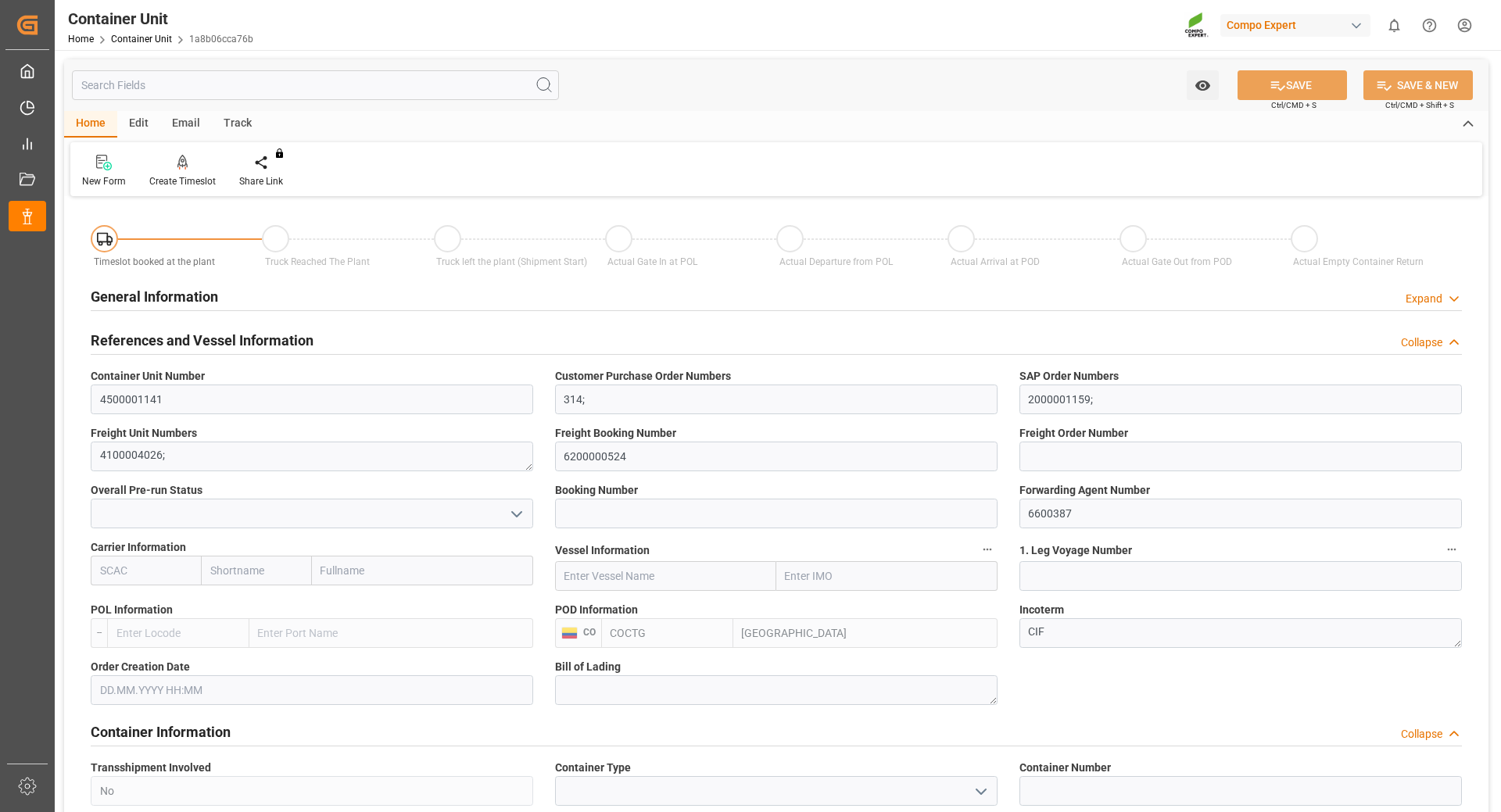
type input "[DATE]"
click at [182, 175] on div "Create Timeslot" at bounding box center [182, 181] width 67 height 14
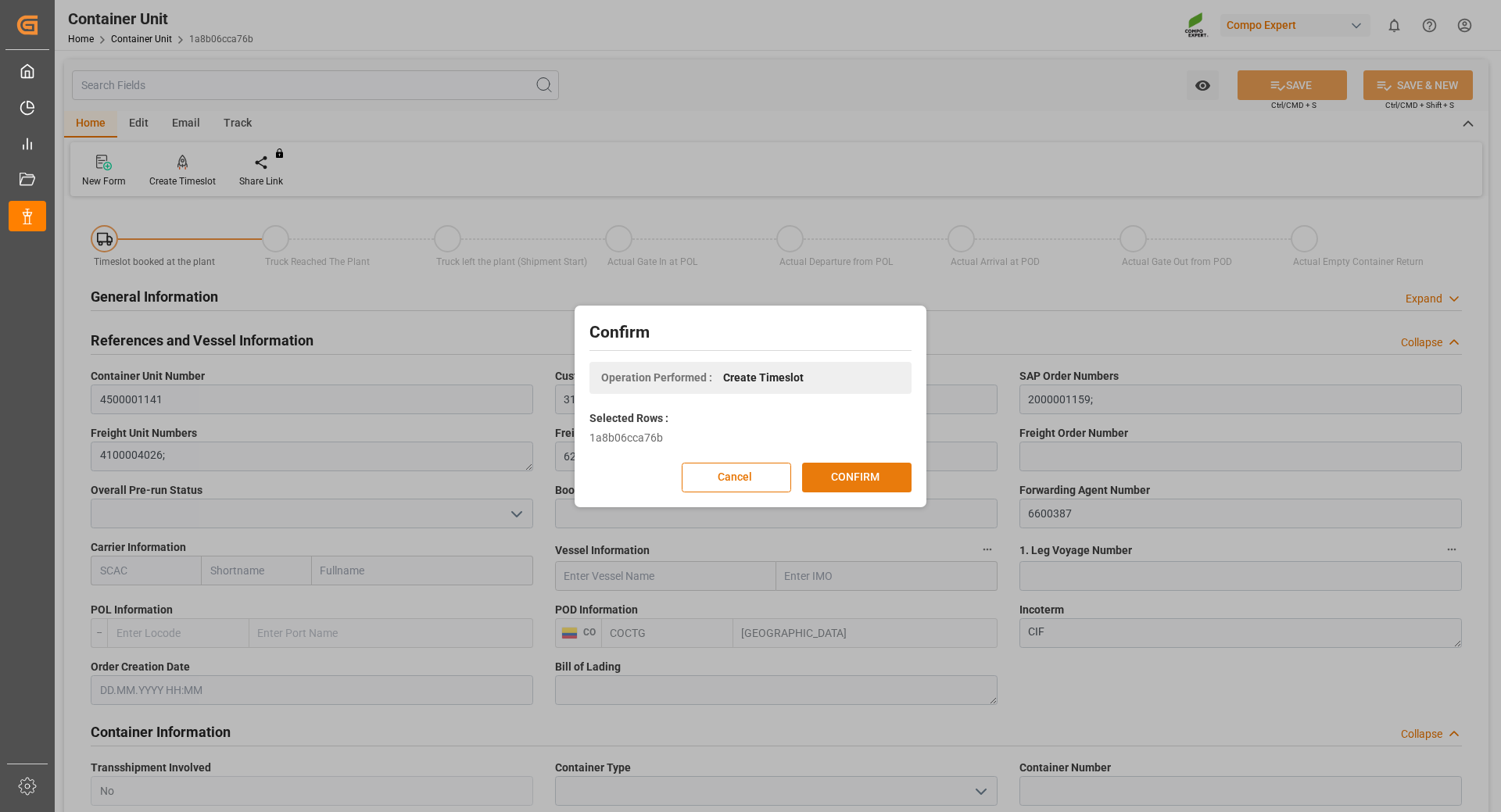
click at [845, 480] on button "CONFIRM" at bounding box center [857, 478] width 109 height 29
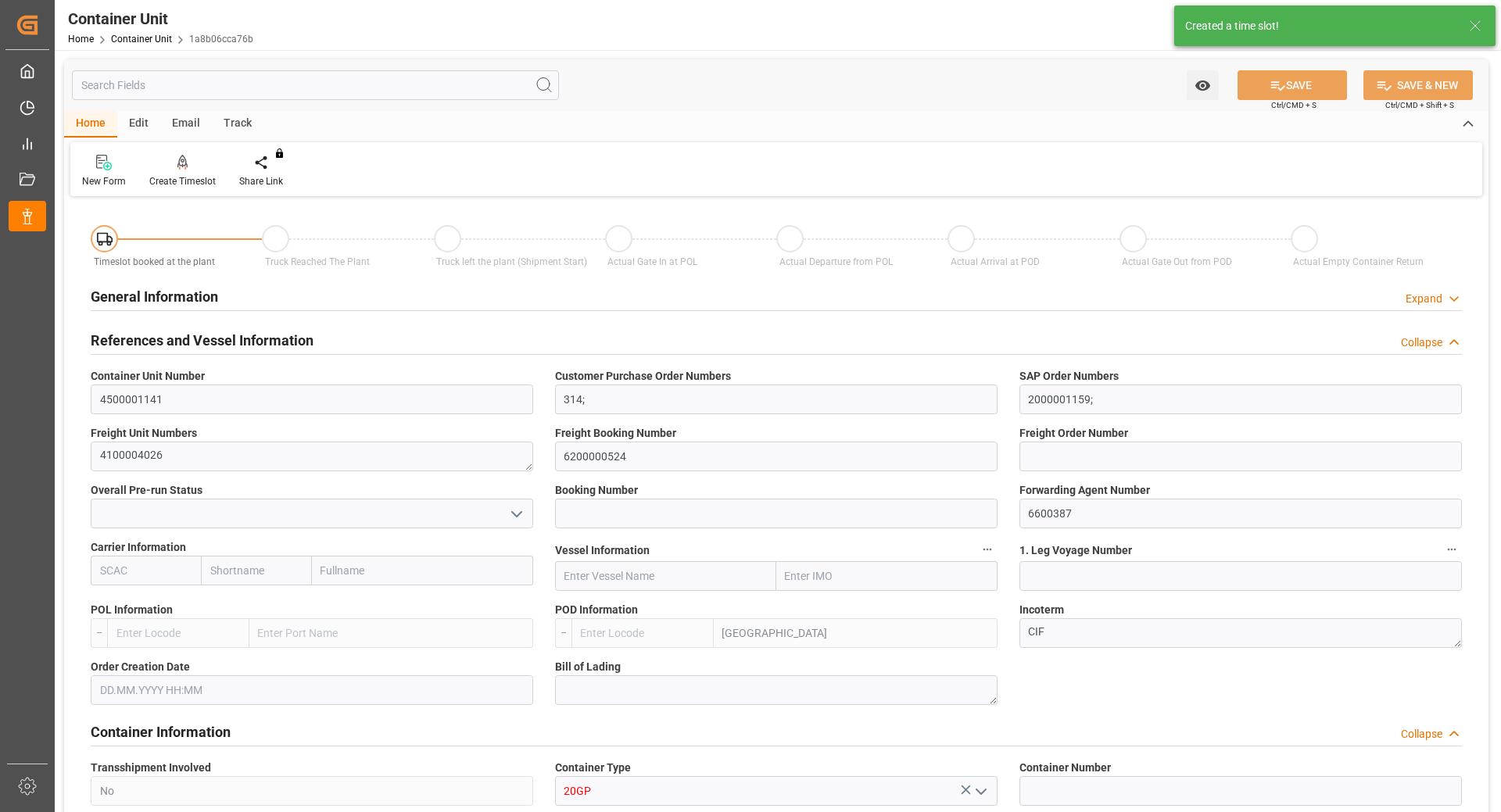
type input "COCTG"
type input "7"
type input "0"
type input "8"
type input "0"
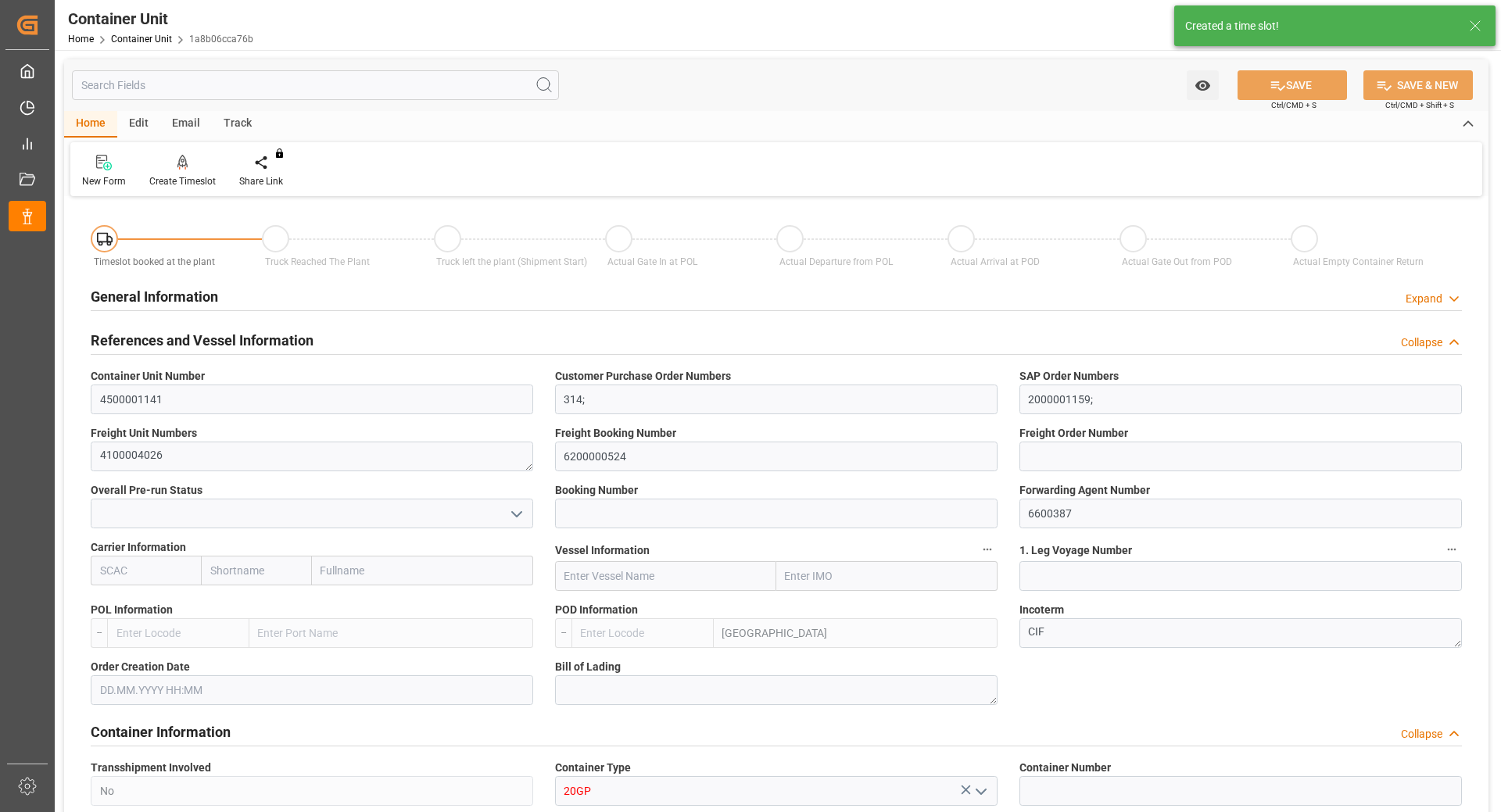
type input "0"
type input "22824"
type input "[DATE]"
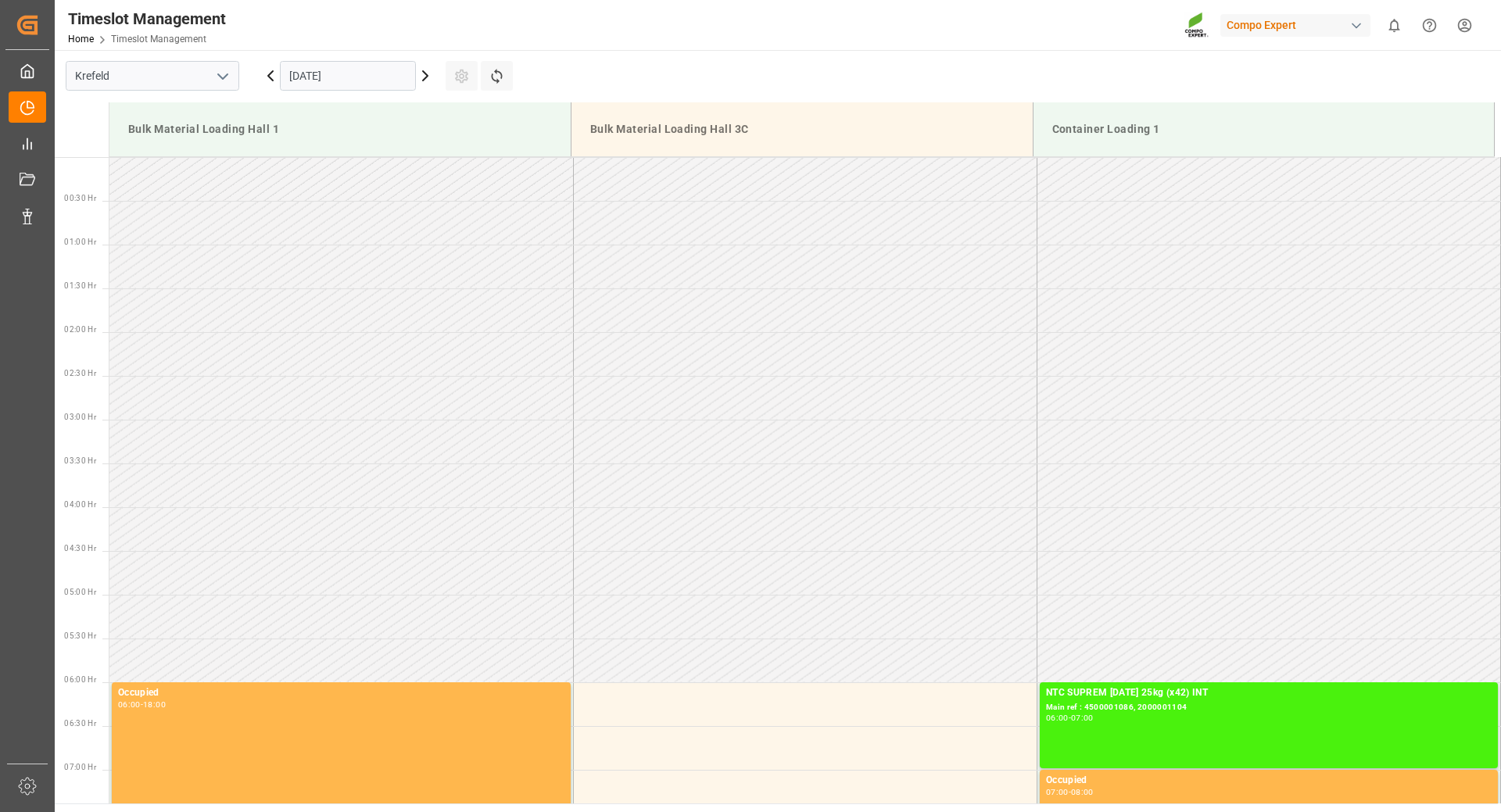
scroll to position [1303, 0]
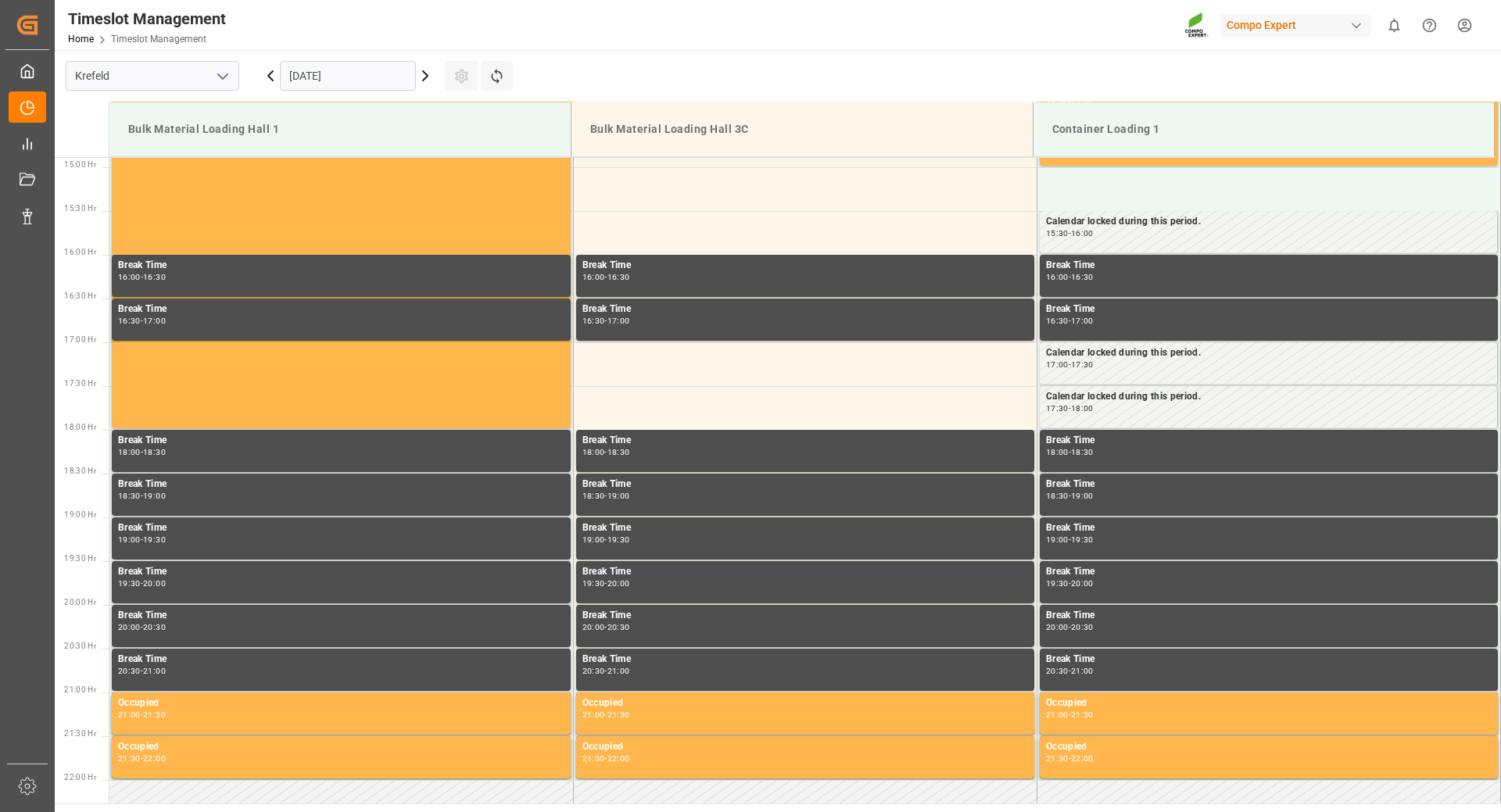
click at [394, 75] on input "12.09.2025" at bounding box center [347, 75] width 136 height 29
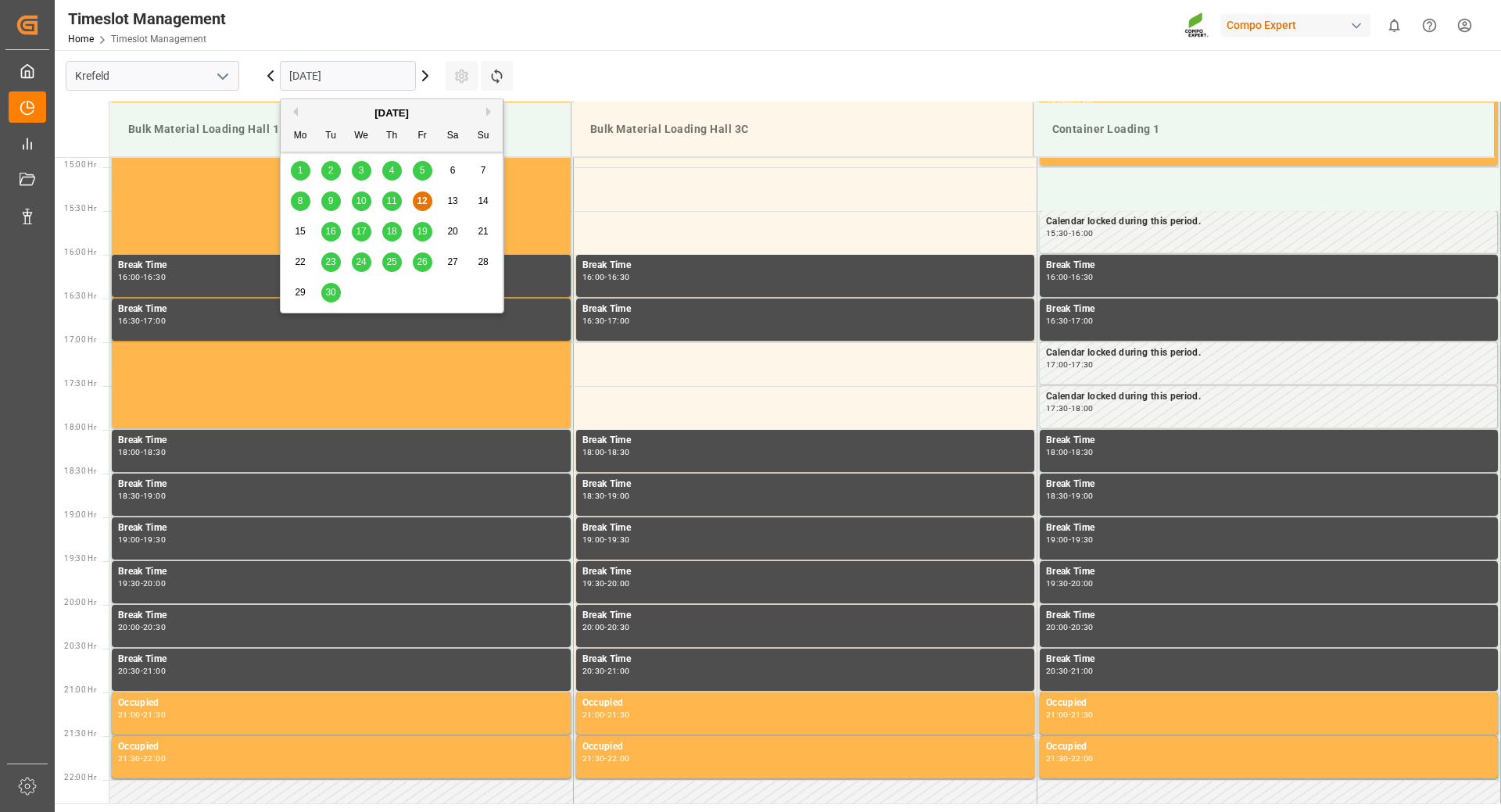
click at [486, 112] on div "September 2025" at bounding box center [391, 113] width 222 height 16
click at [424, 114] on div "September 2025" at bounding box center [391, 113] width 222 height 16
click at [342, 124] on div "Mo Tu We Th Fr Sa Su" at bounding box center [391, 136] width 222 height 30
drag, startPoint x: 292, startPoint y: 110, endPoint x: 312, endPoint y: 110, distance: 20.0
click at [293, 110] on button "Previous Month" at bounding box center [293, 112] width 10 height 10
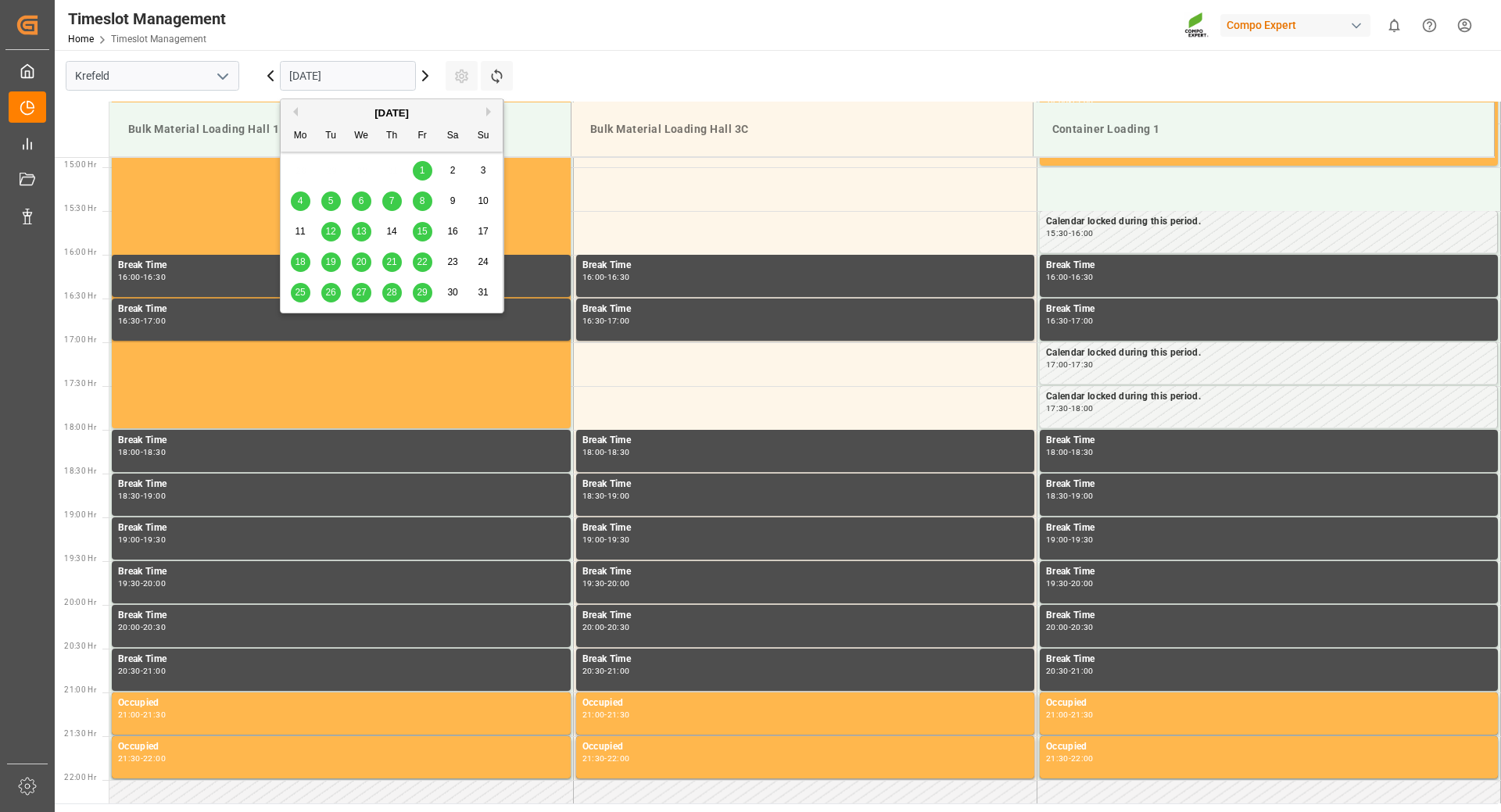
click at [491, 111] on button "Next Month" at bounding box center [491, 112] width 10 height 10
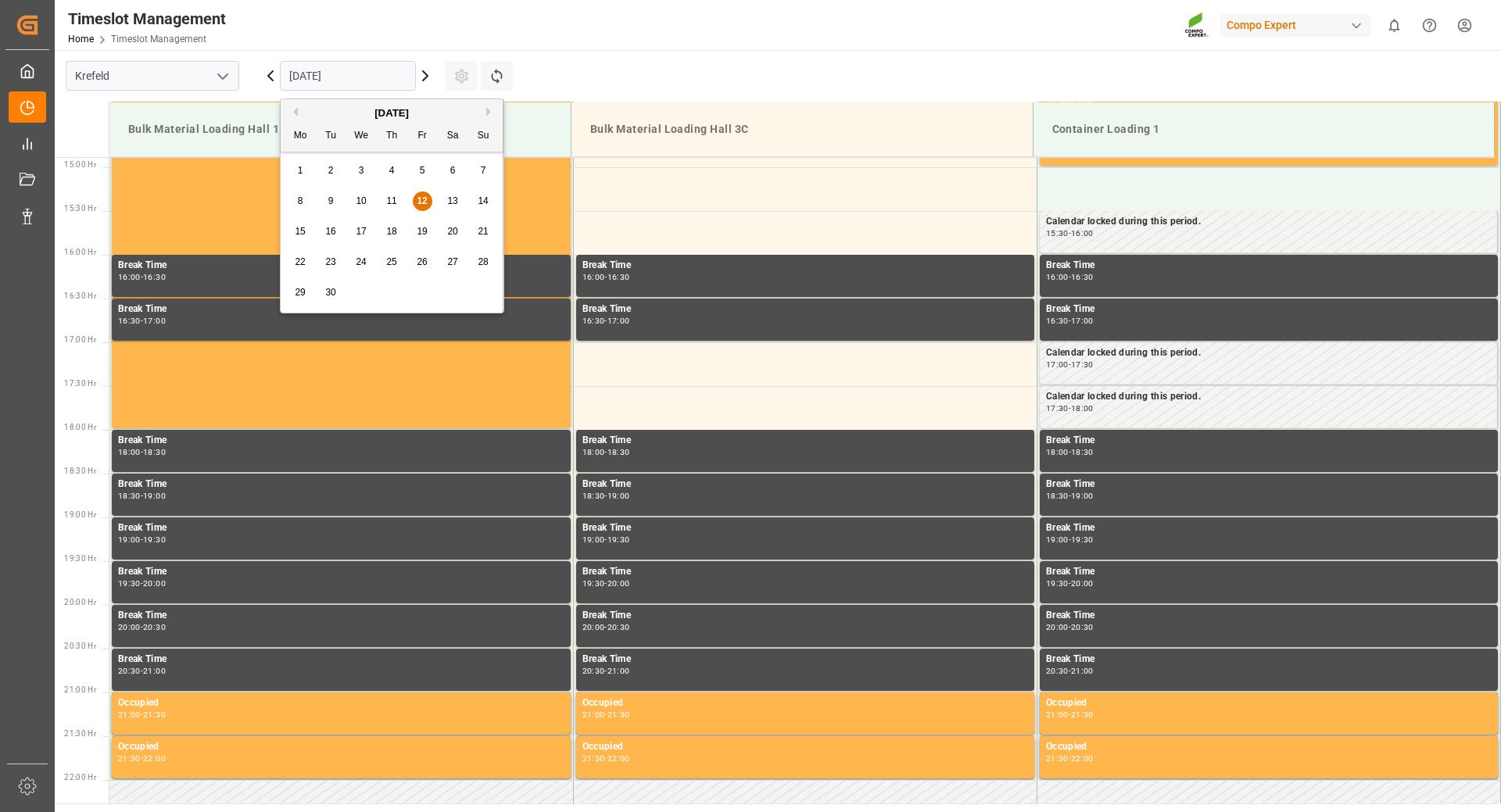
click at [491, 111] on button "Next Month" at bounding box center [491, 112] width 10 height 10
click at [358, 167] on div "1" at bounding box center [361, 171] width 20 height 19
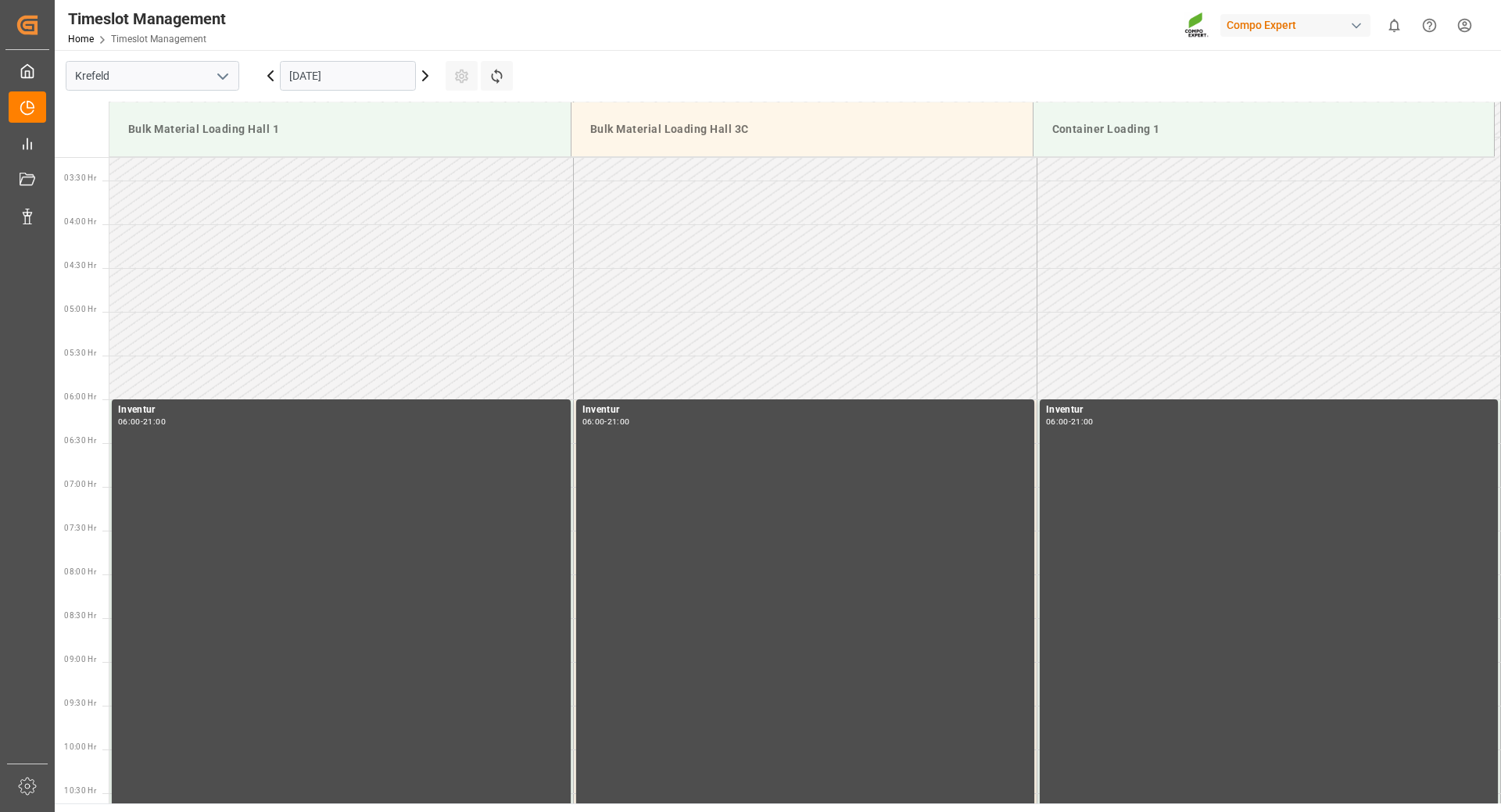
scroll to position [361, 0]
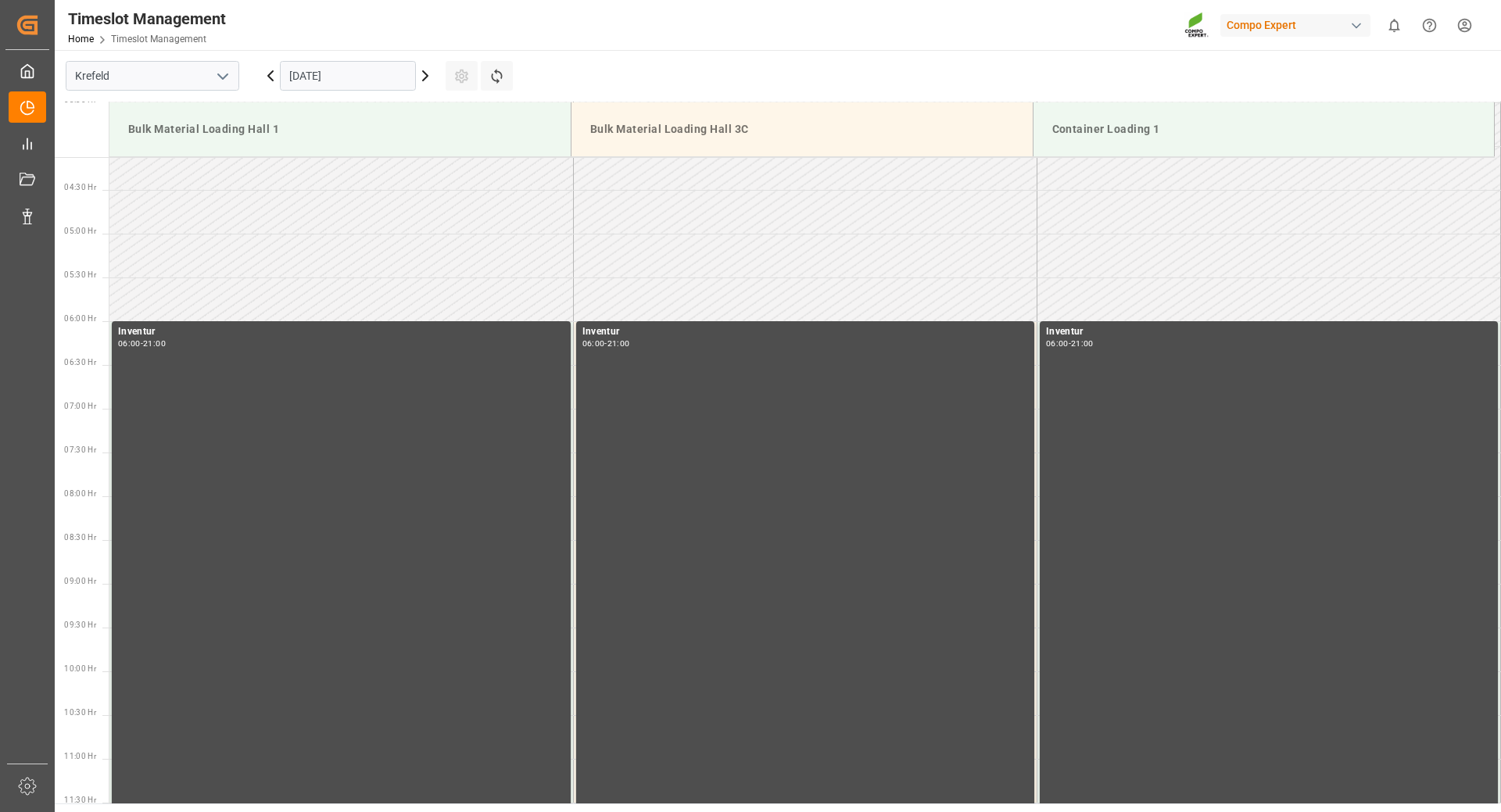
click at [421, 73] on icon at bounding box center [425, 76] width 19 height 19
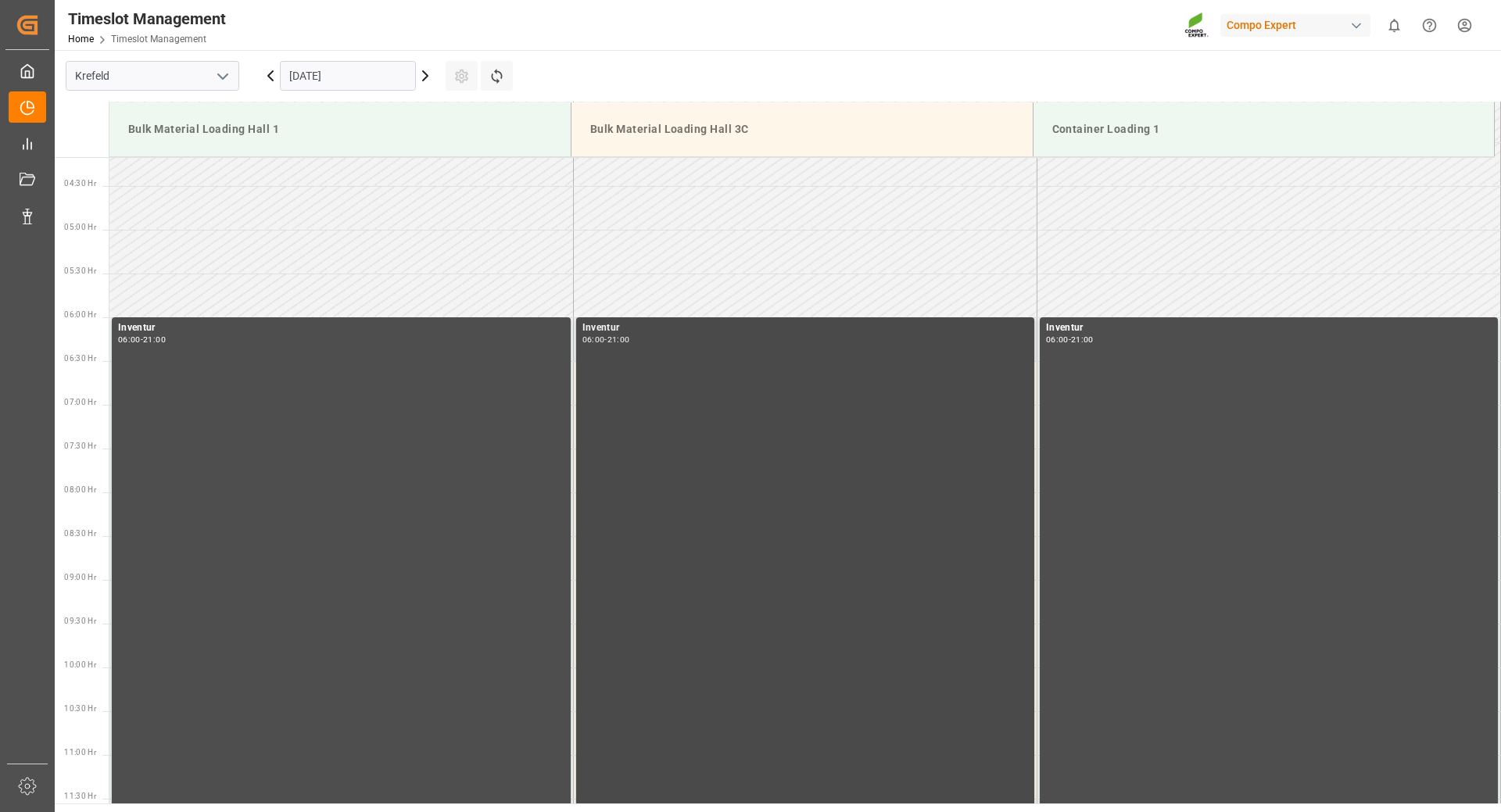
scroll to position [287, 0]
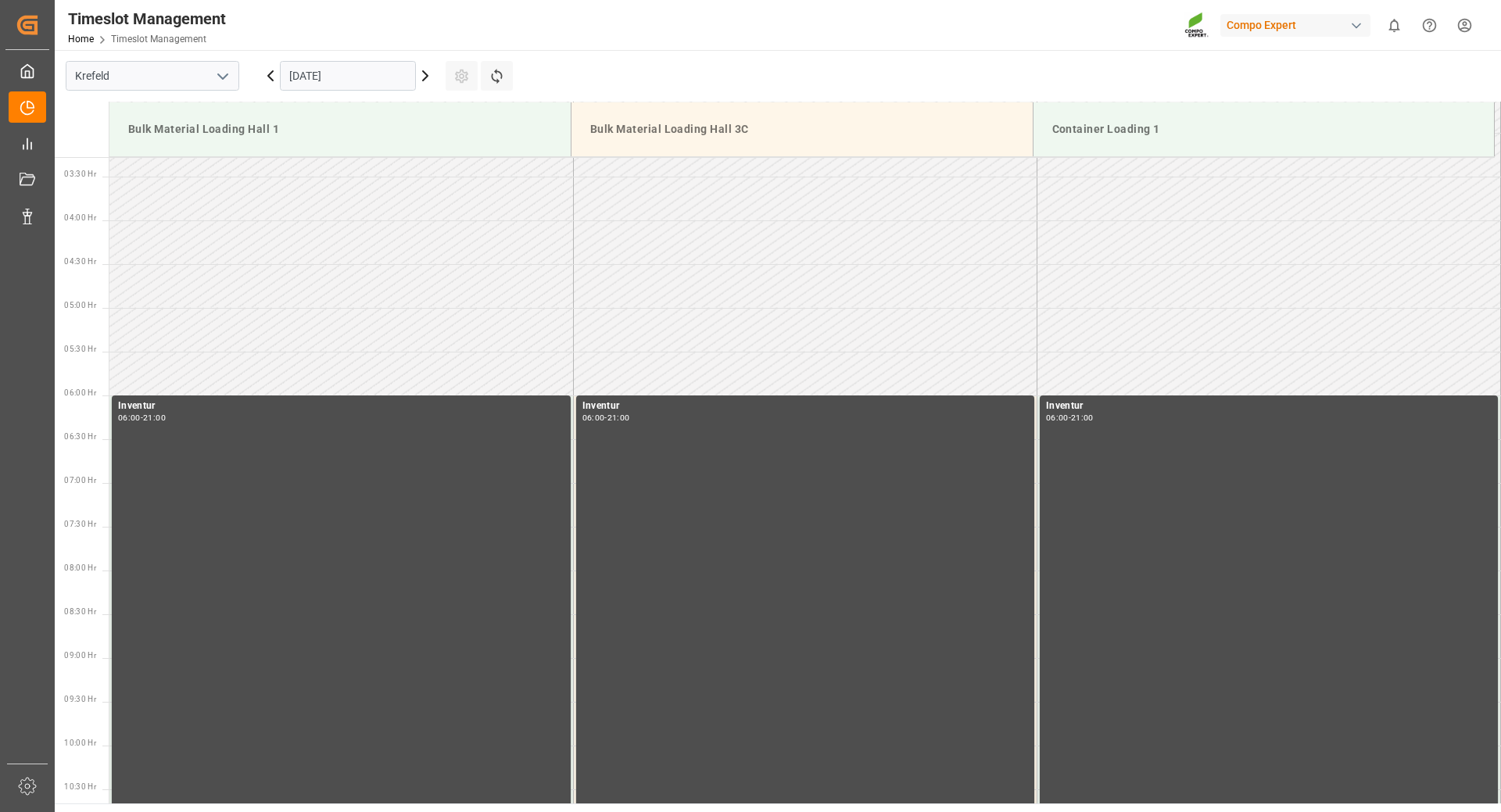
click at [380, 78] on input "02.10.2025" at bounding box center [347, 75] width 136 height 29
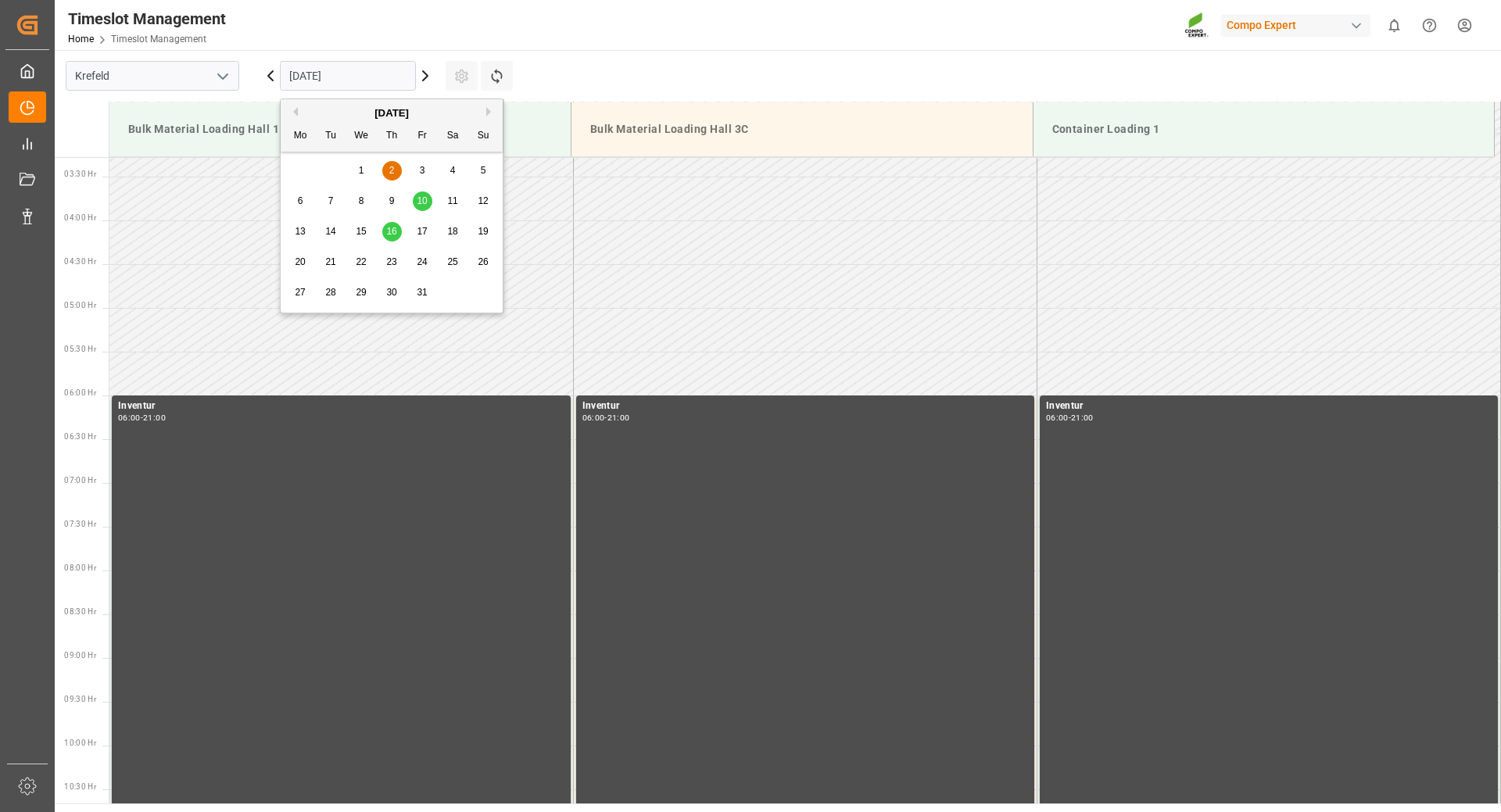
click at [300, 110] on div "October 2025" at bounding box center [391, 113] width 222 height 16
click at [293, 112] on button "Previous Month" at bounding box center [293, 112] width 10 height 10
click at [332, 296] on span "30" at bounding box center [331, 292] width 10 height 11
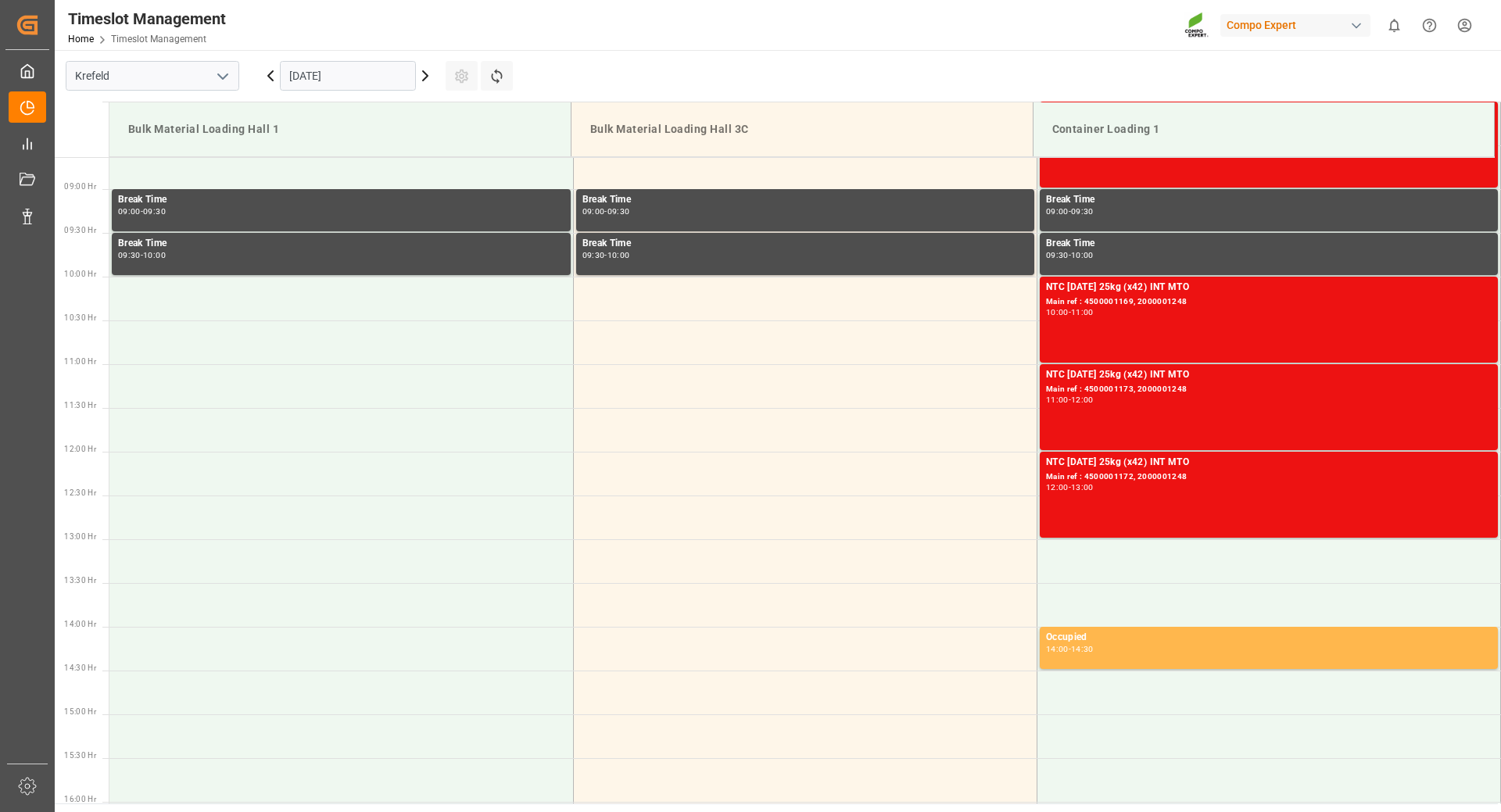
scroll to position [835, 0]
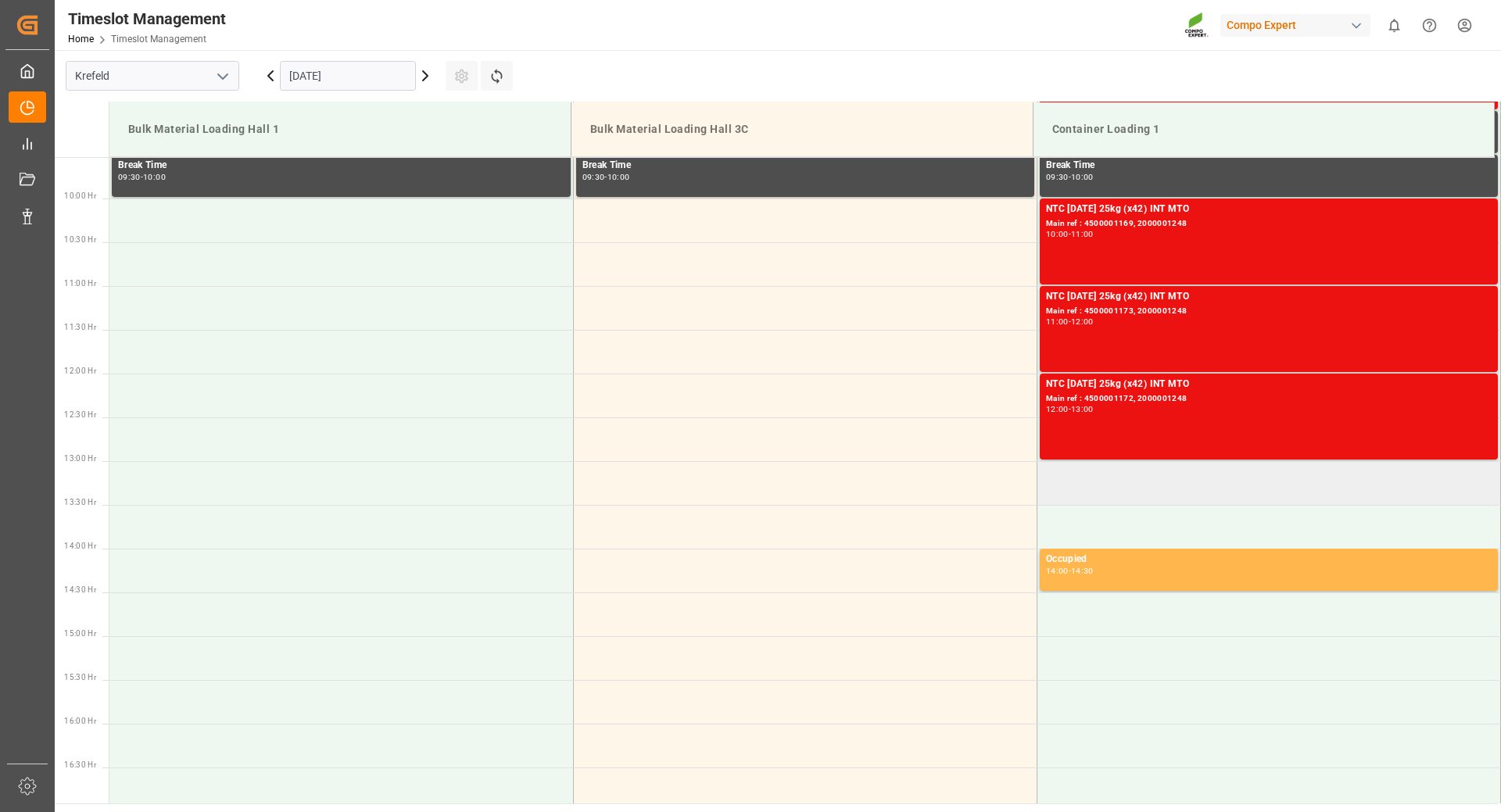
click at [1137, 484] on td at bounding box center [1269, 483] width 464 height 44
click at [1144, 486] on td at bounding box center [1269, 483] width 464 height 44
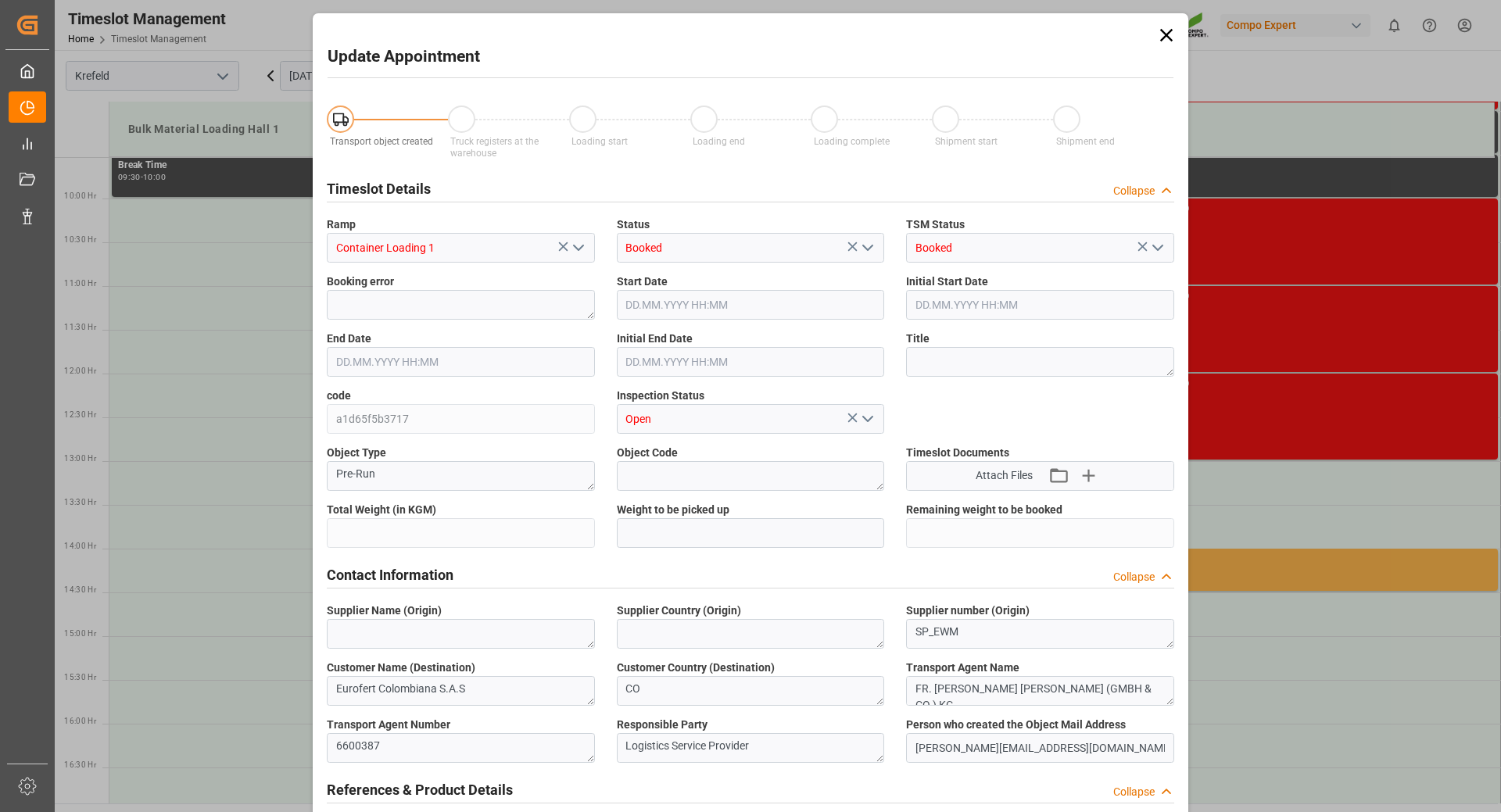
type input "22824"
type input "0"
type input "30.09.2025 13:00"
type input "30.09.2025 13:30"
type input "[DATE] 14:06"
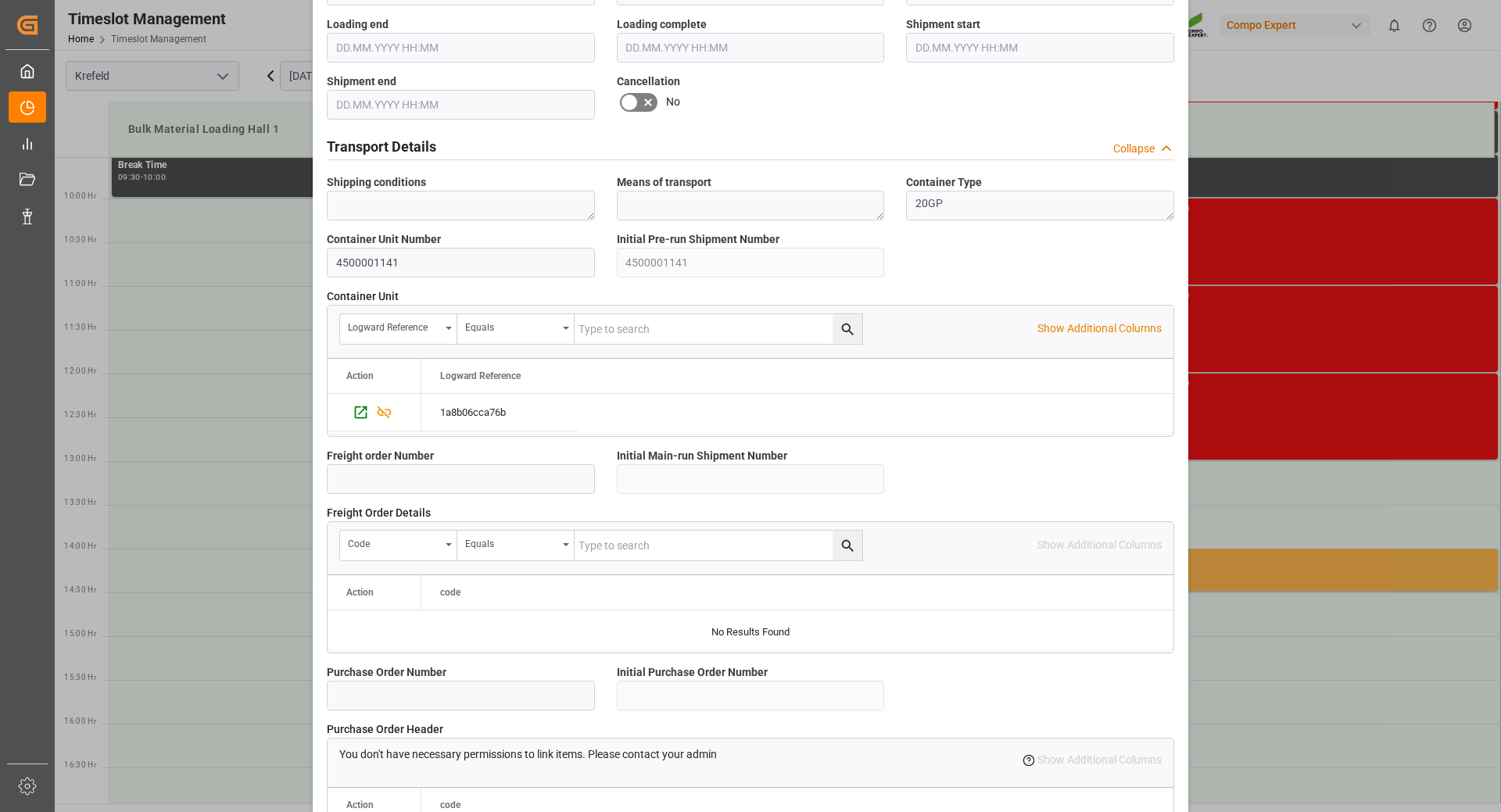
scroll to position [1249, 0]
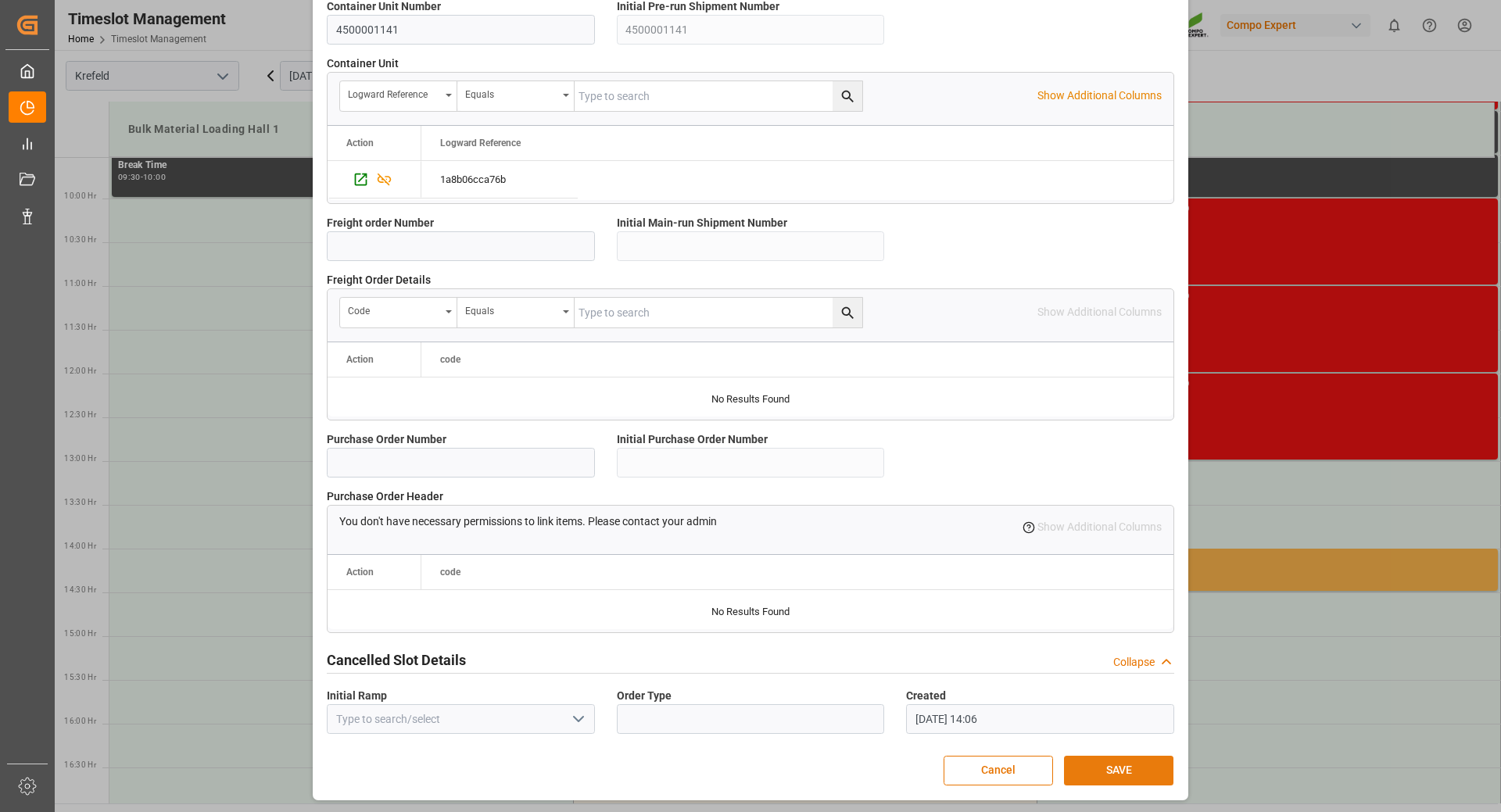
click at [1116, 775] on button "SAVE" at bounding box center [1118, 770] width 109 height 29
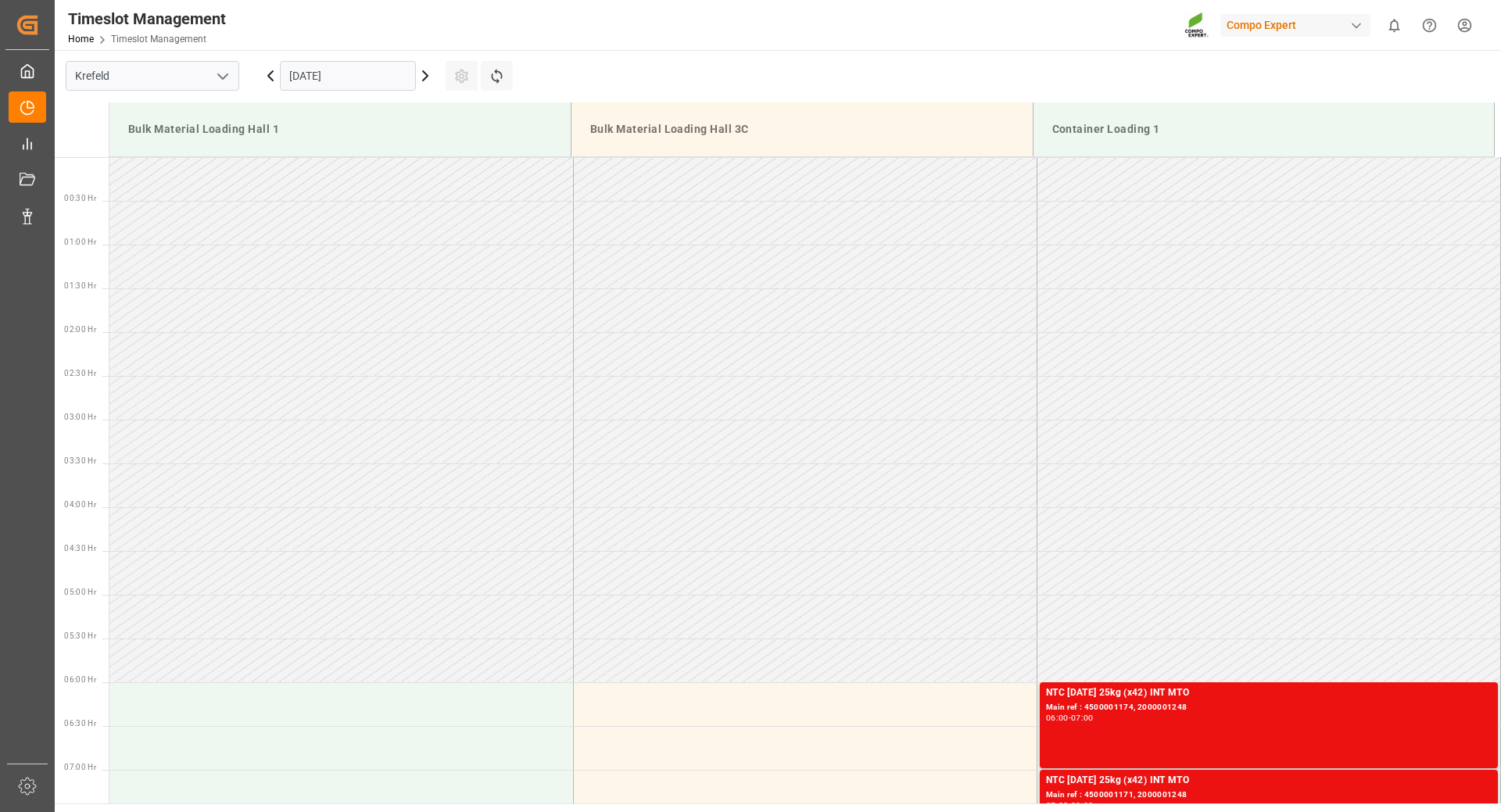
click at [424, 78] on icon at bounding box center [425, 75] width 4 height 10
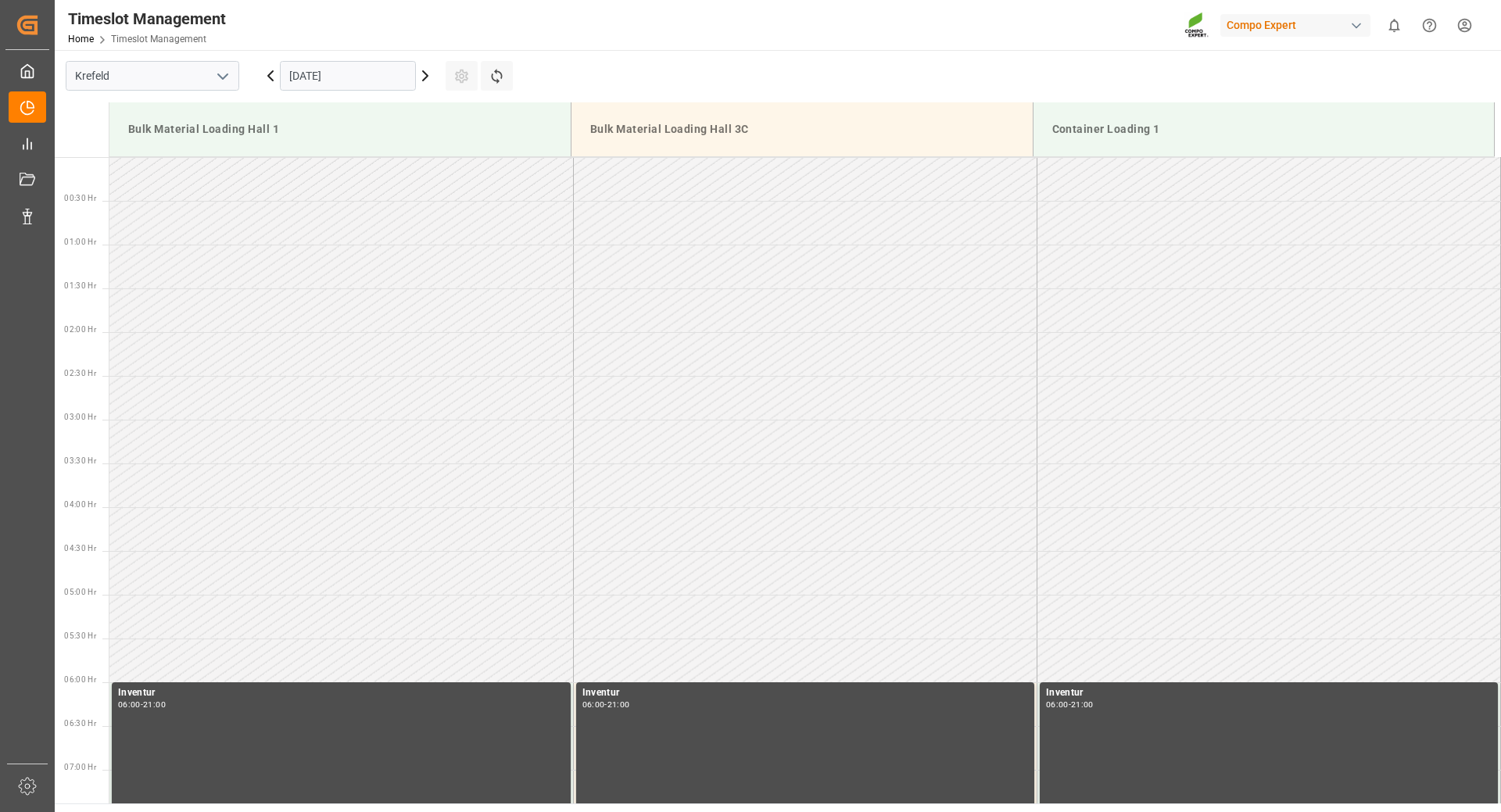
scroll to position [1303, 0]
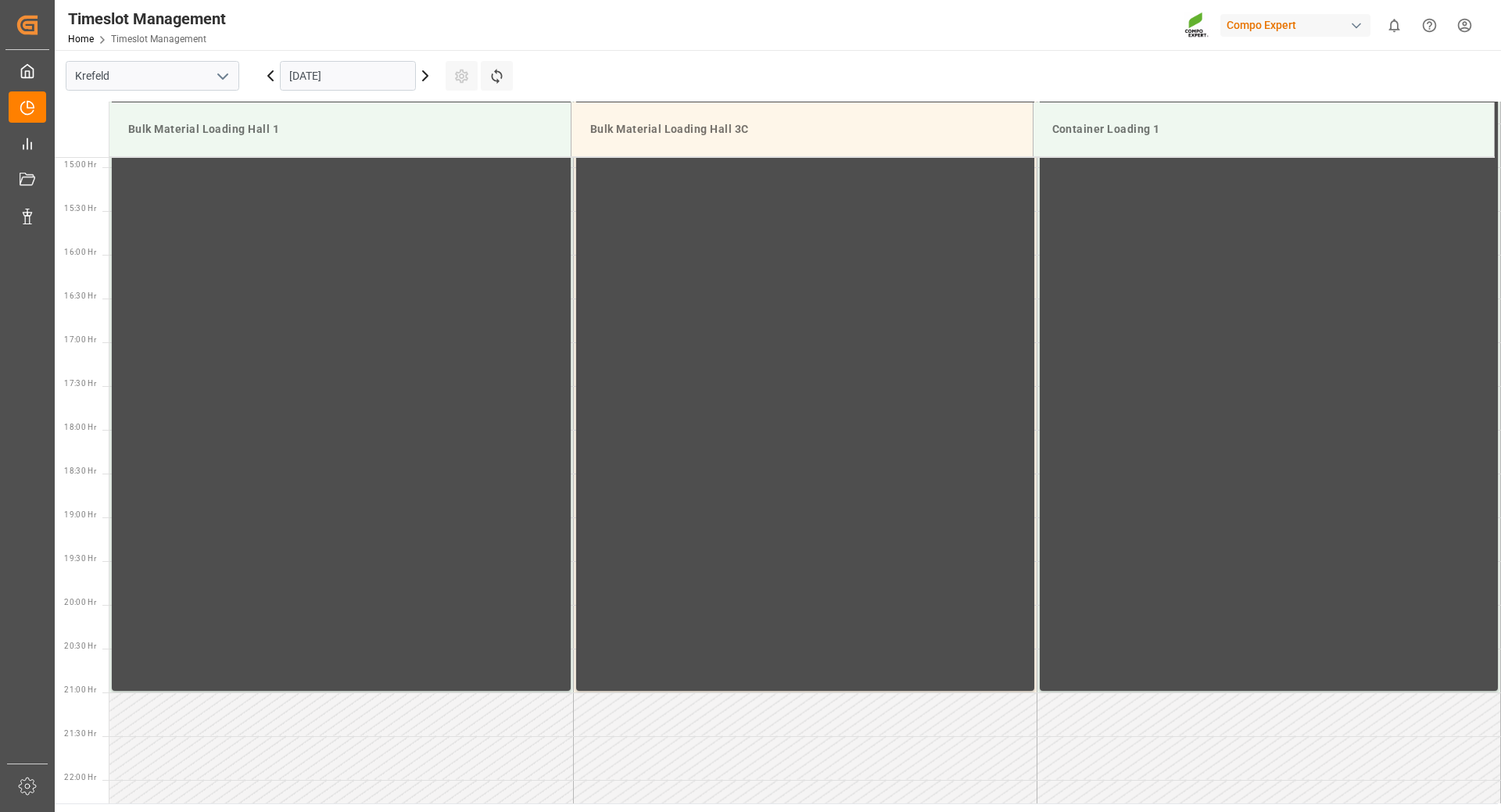
click at [422, 76] on icon at bounding box center [425, 76] width 19 height 19
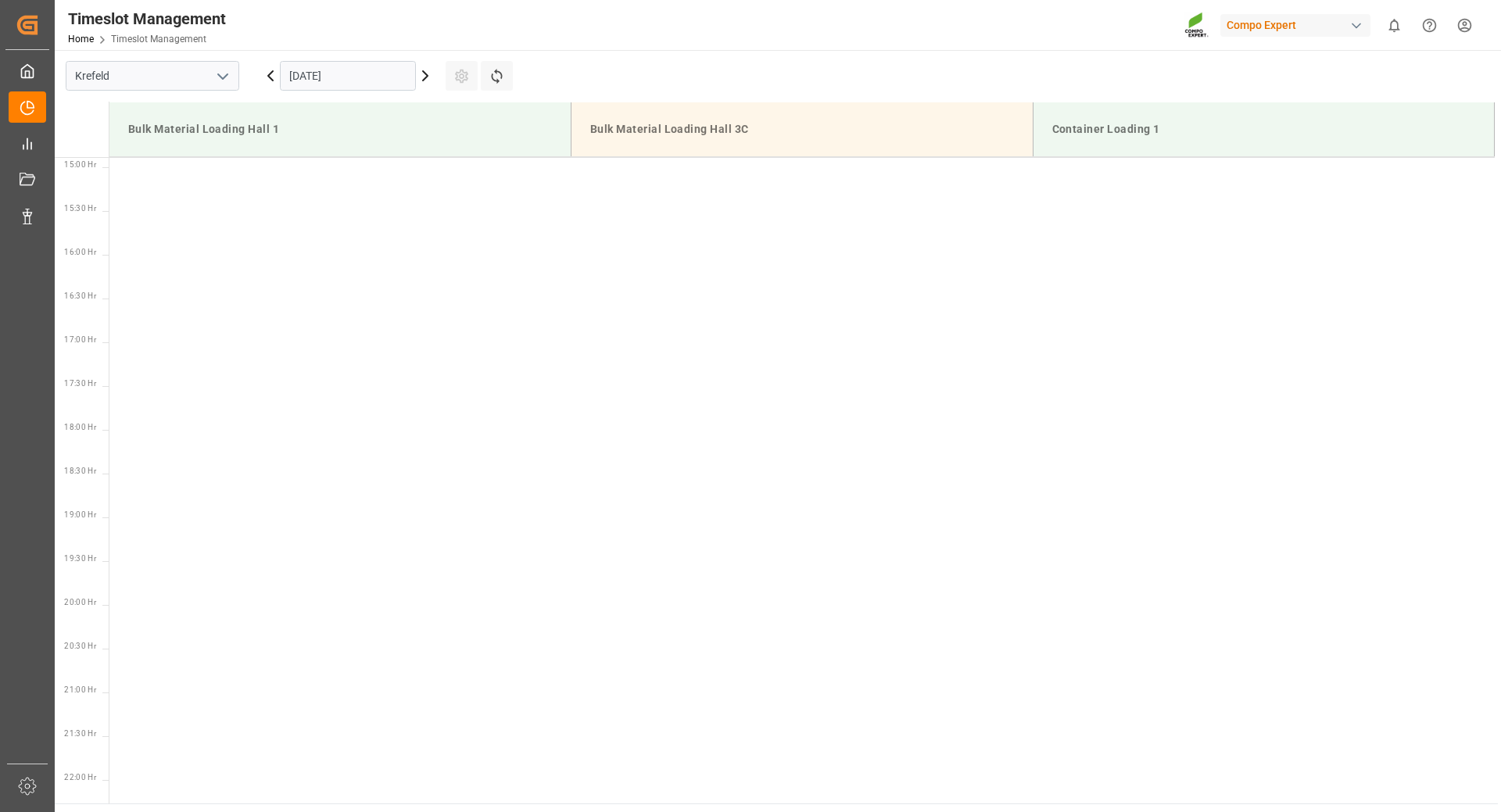
click at [377, 76] on input "03.10.2025" at bounding box center [347, 75] width 136 height 29
click at [302, 200] on span "6" at bounding box center [300, 201] width 5 height 11
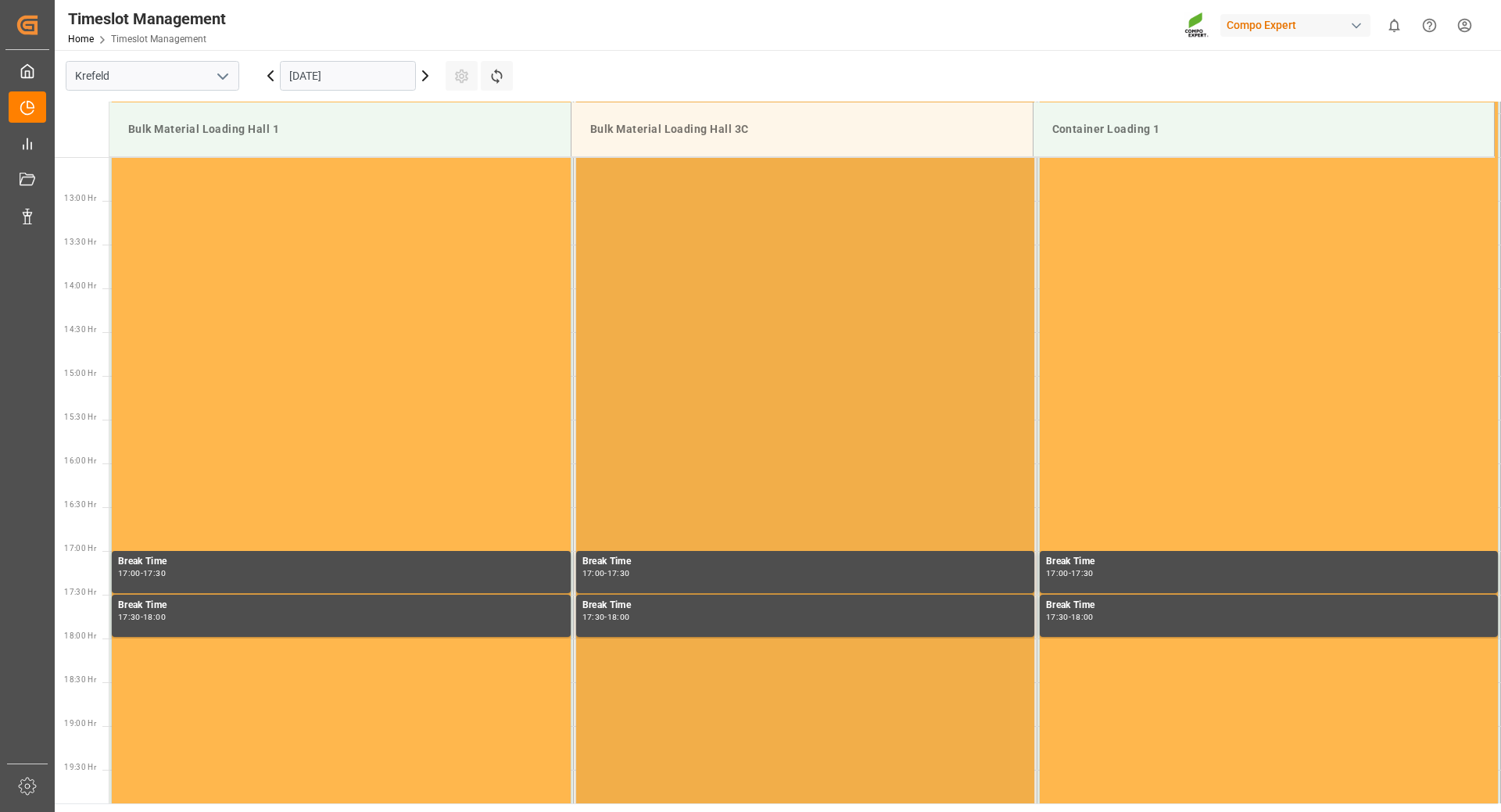
scroll to position [1408, 0]
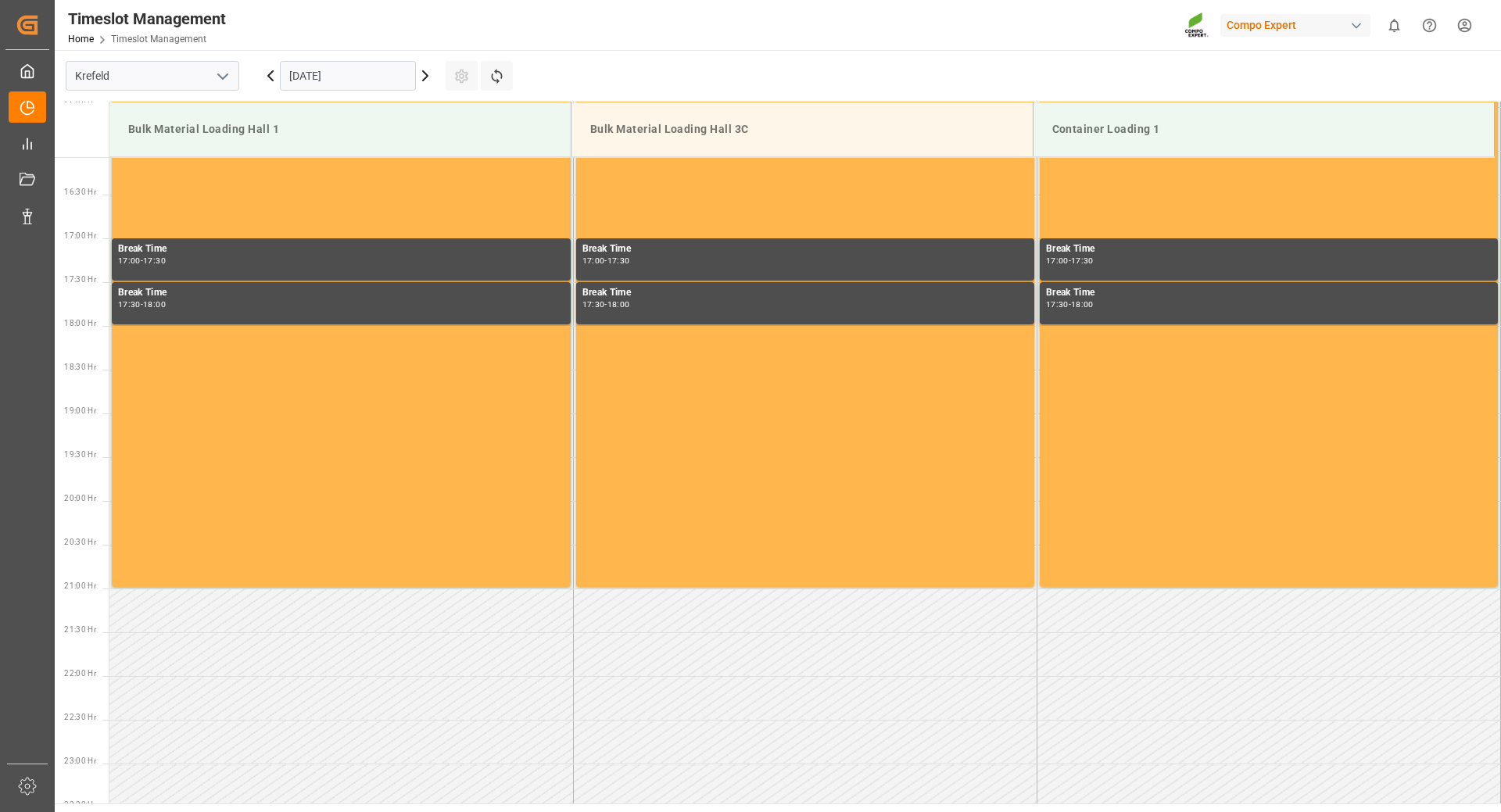
click at [375, 77] on input "06.10.2025" at bounding box center [347, 75] width 136 height 29
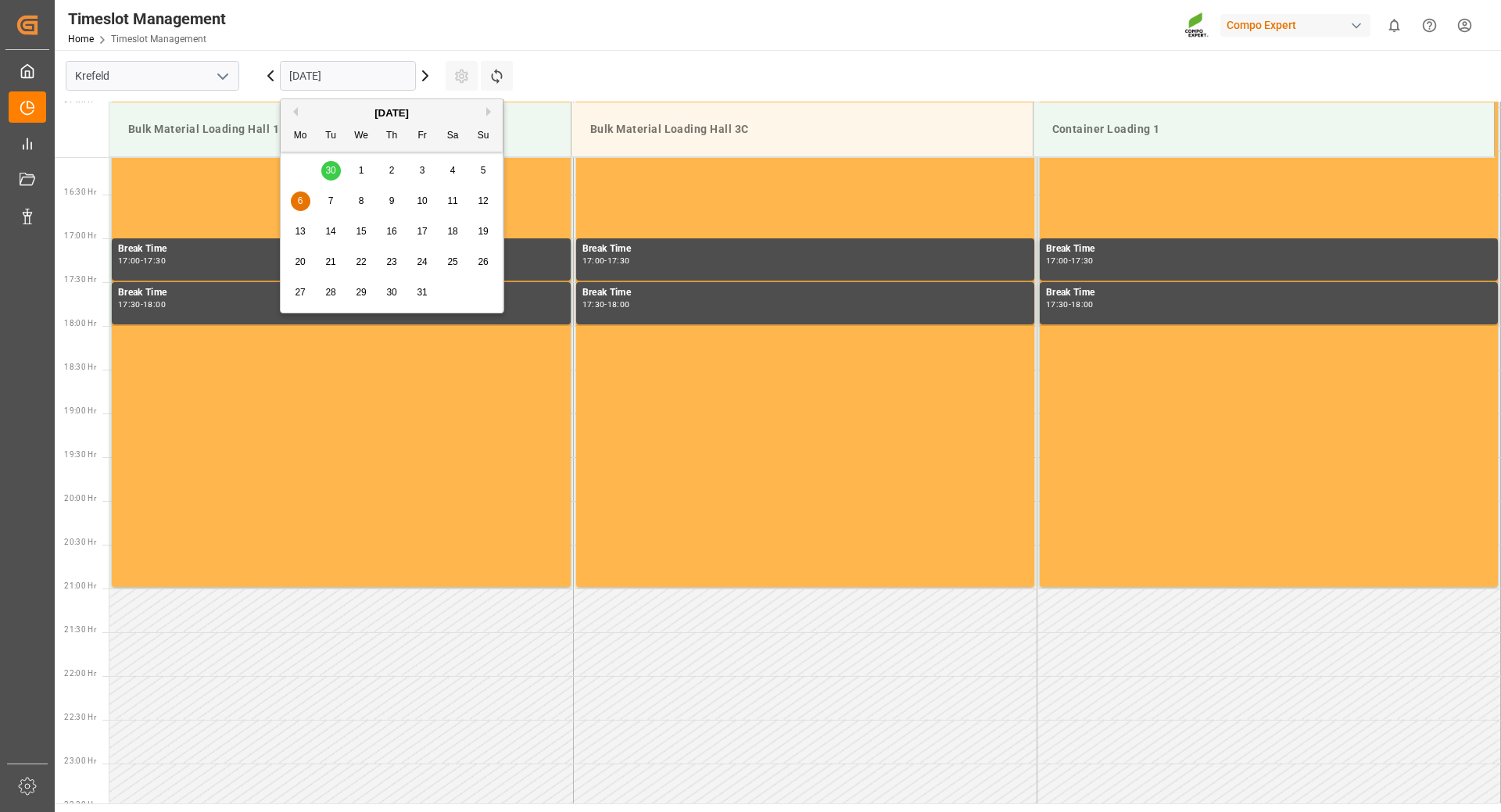
click at [326, 206] on div "7" at bounding box center [331, 202] width 20 height 19
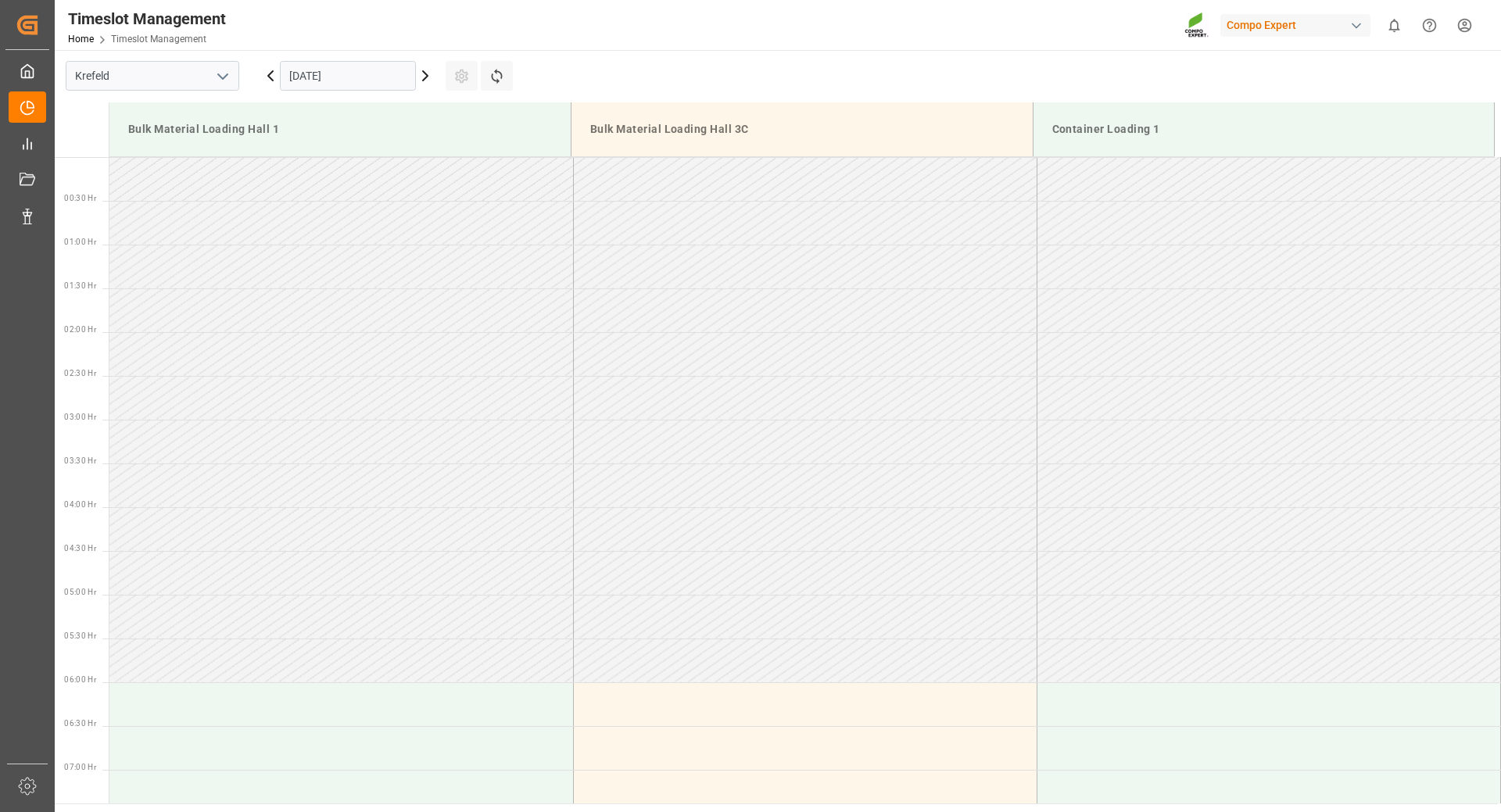
scroll to position [157, 0]
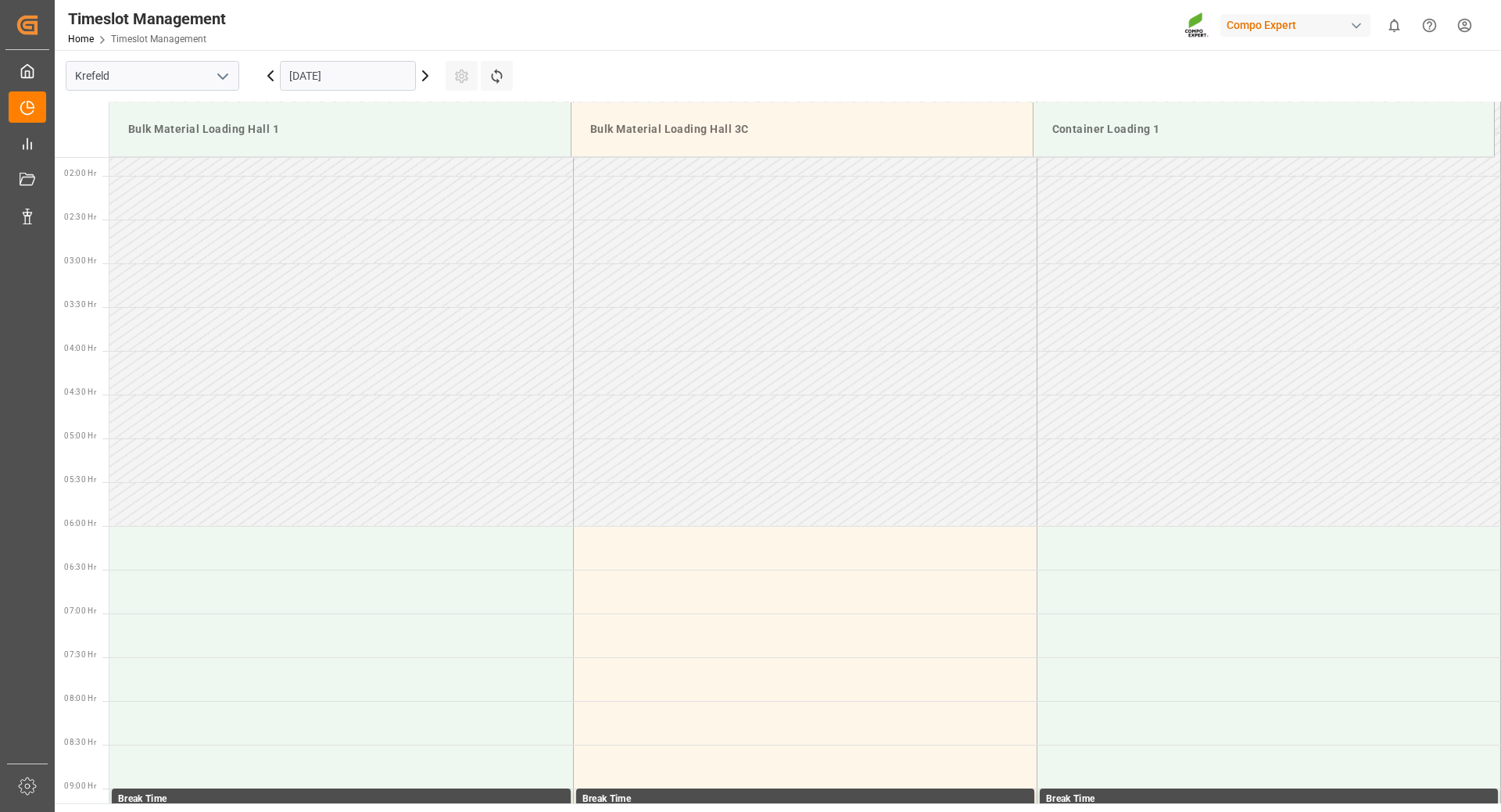
click at [267, 76] on icon at bounding box center [271, 76] width 19 height 19
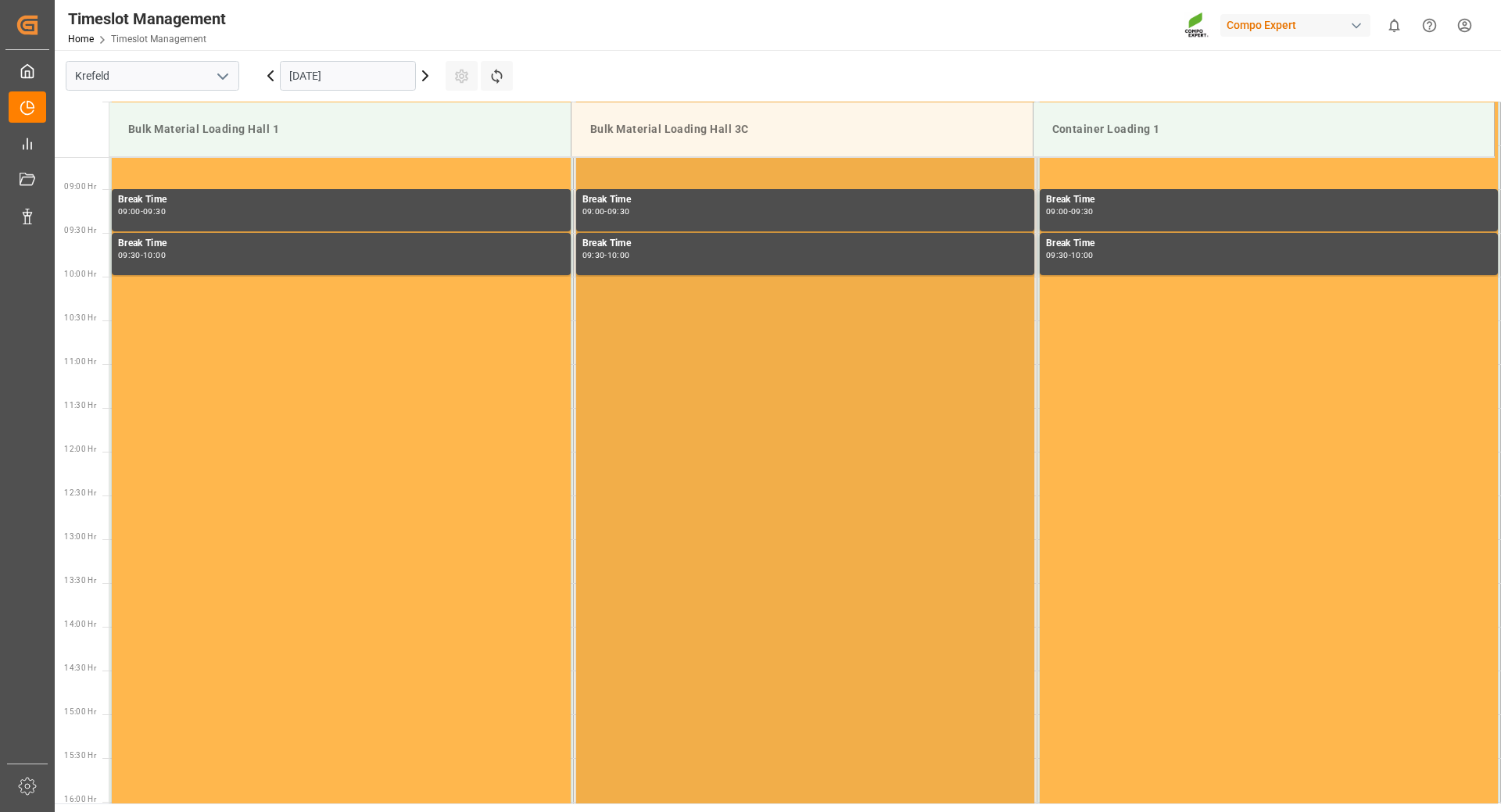
scroll to position [365, 0]
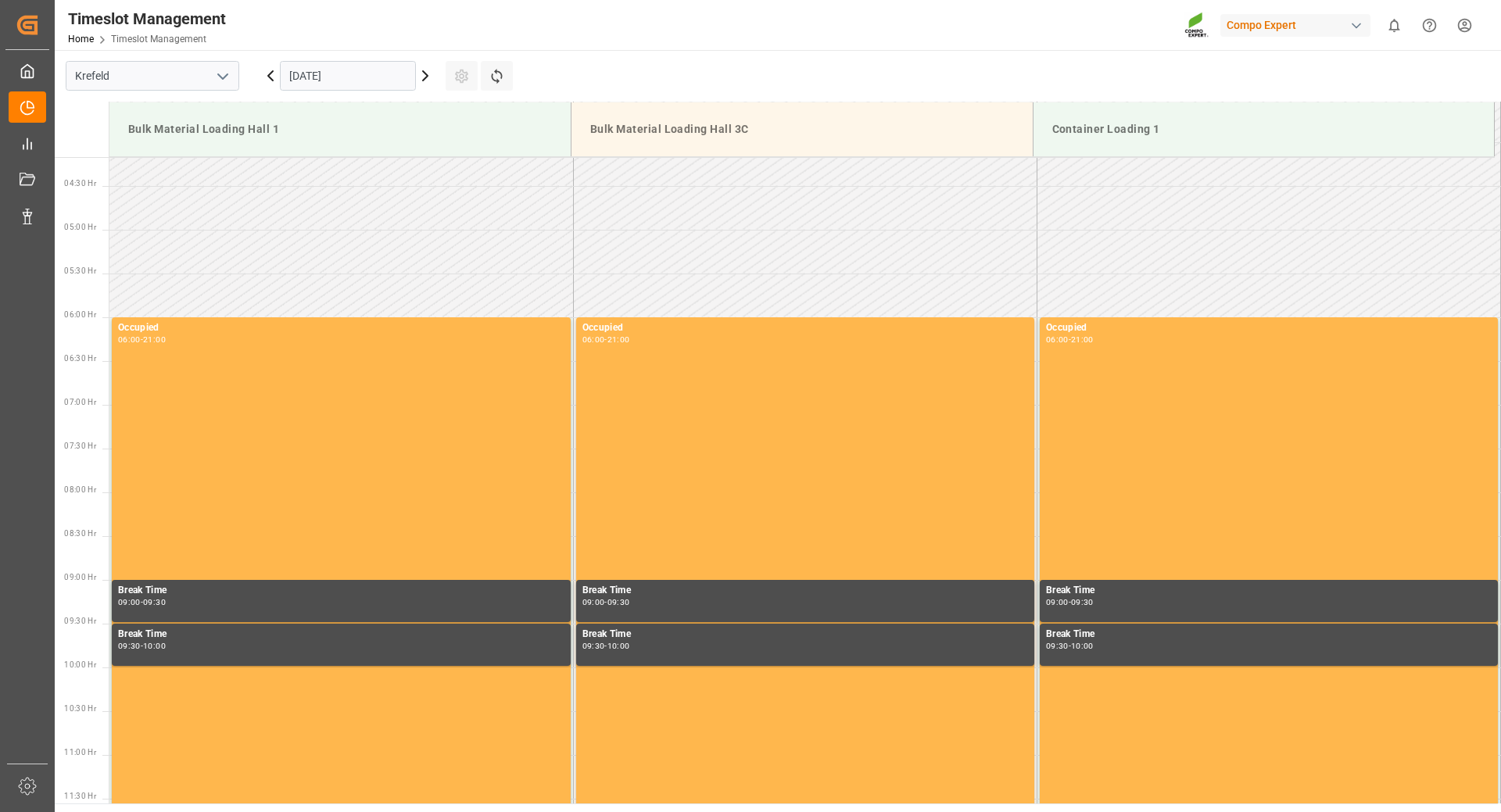
click at [420, 77] on icon at bounding box center [425, 76] width 19 height 19
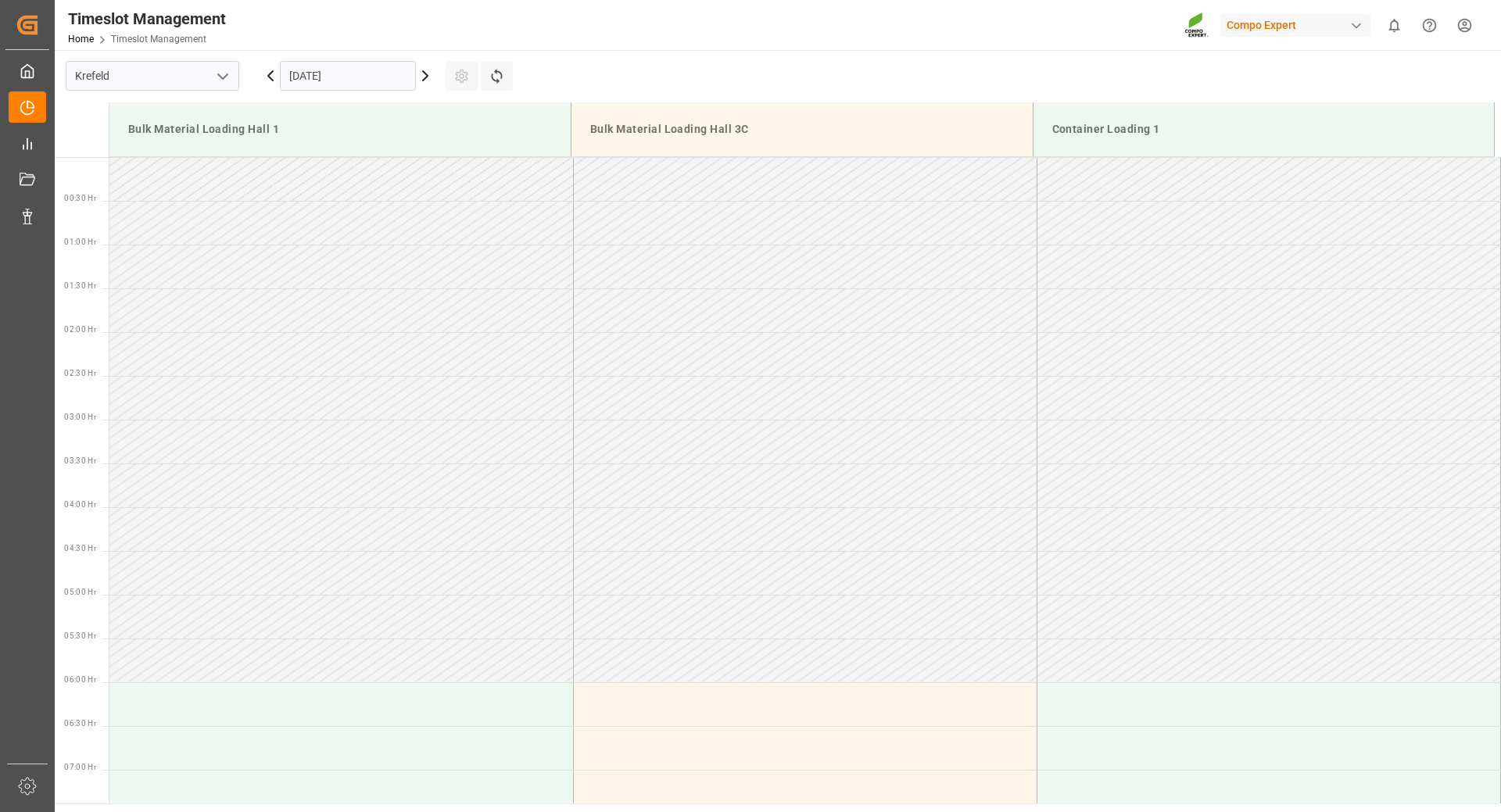
scroll to position [391, 0]
